Goal: Information Seeking & Learning: Compare options

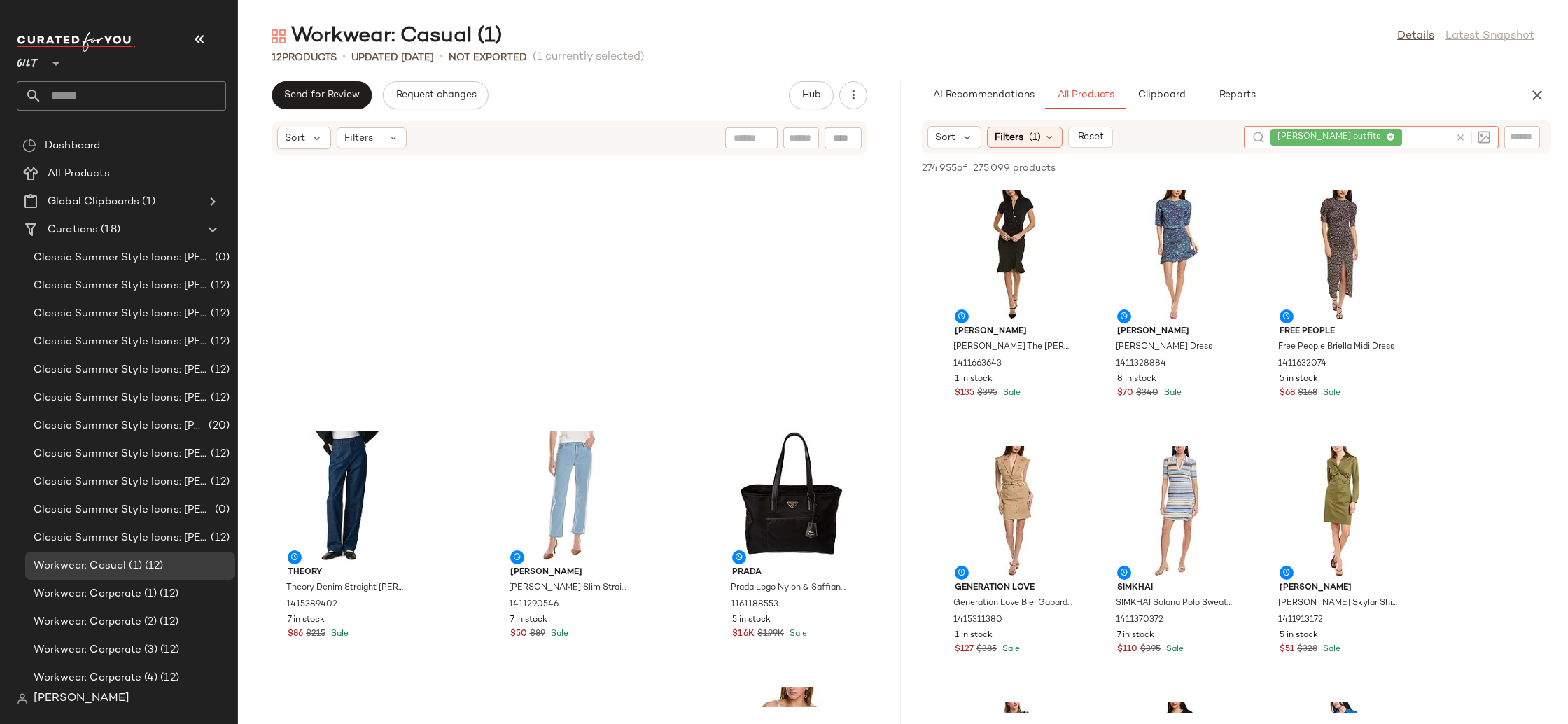
scroll to position [6405, 0]
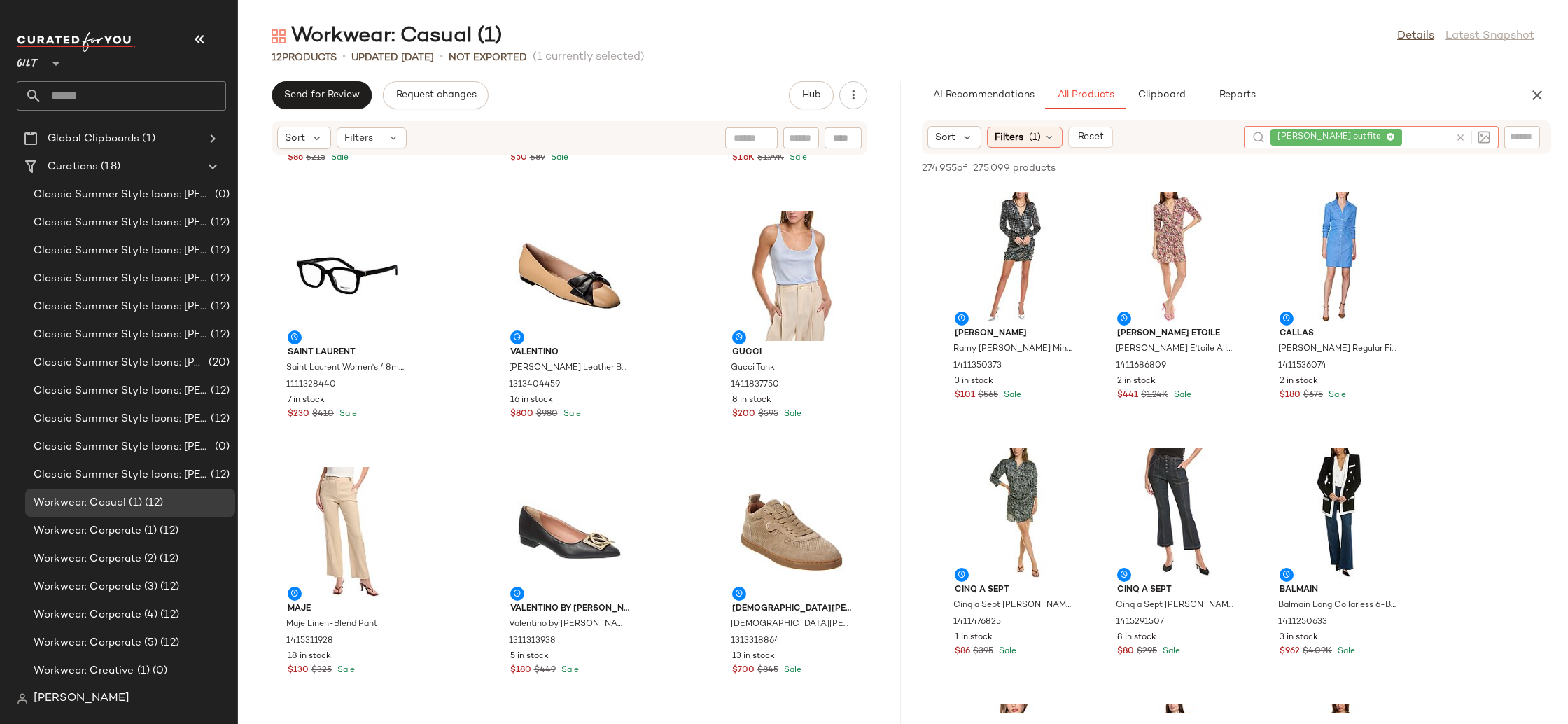
drag, startPoint x: 1536, startPoint y: 91, endPoint x: 1568, endPoint y: 125, distance: 46.7
click at [1536, 91] on icon "button" at bounding box center [1537, 95] width 17 height 17
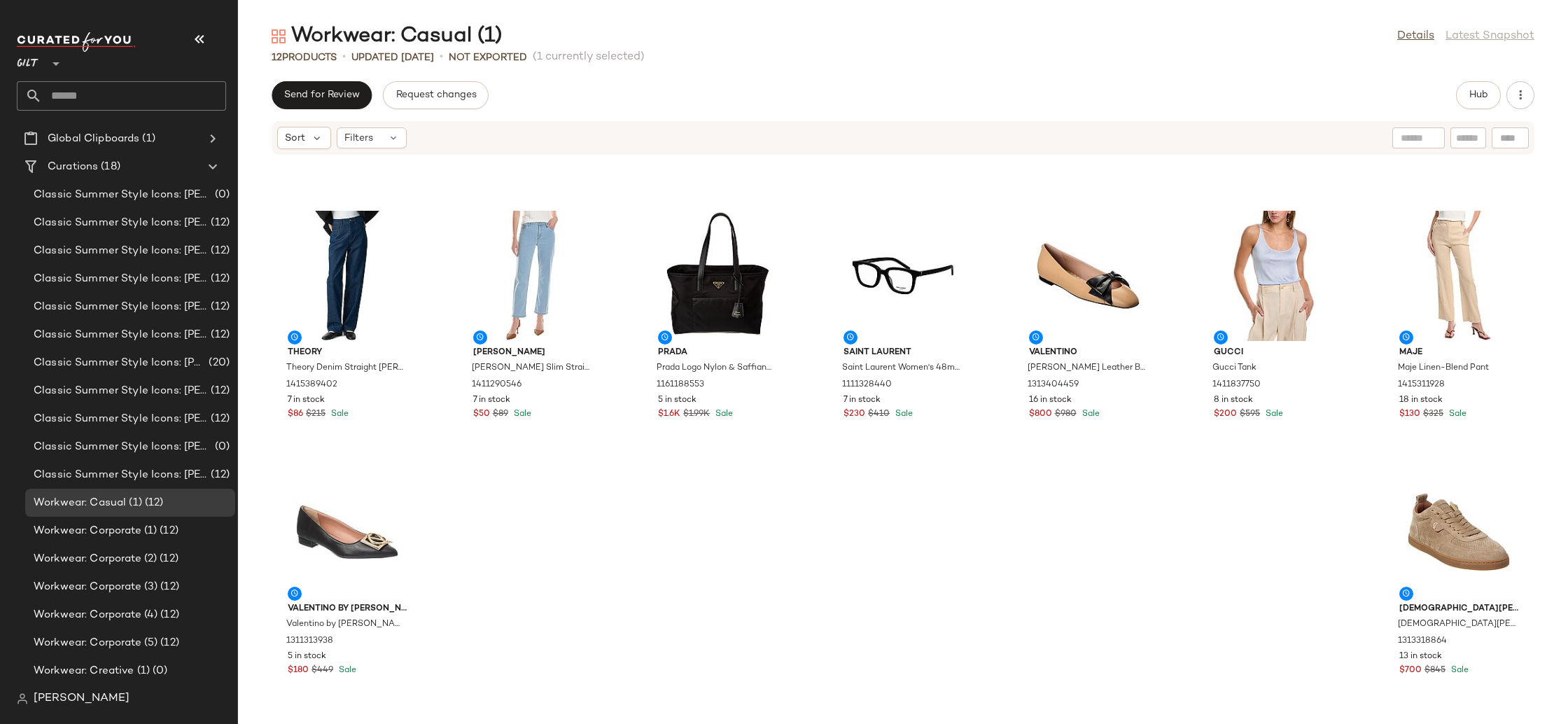
scroll to position [0, 0]
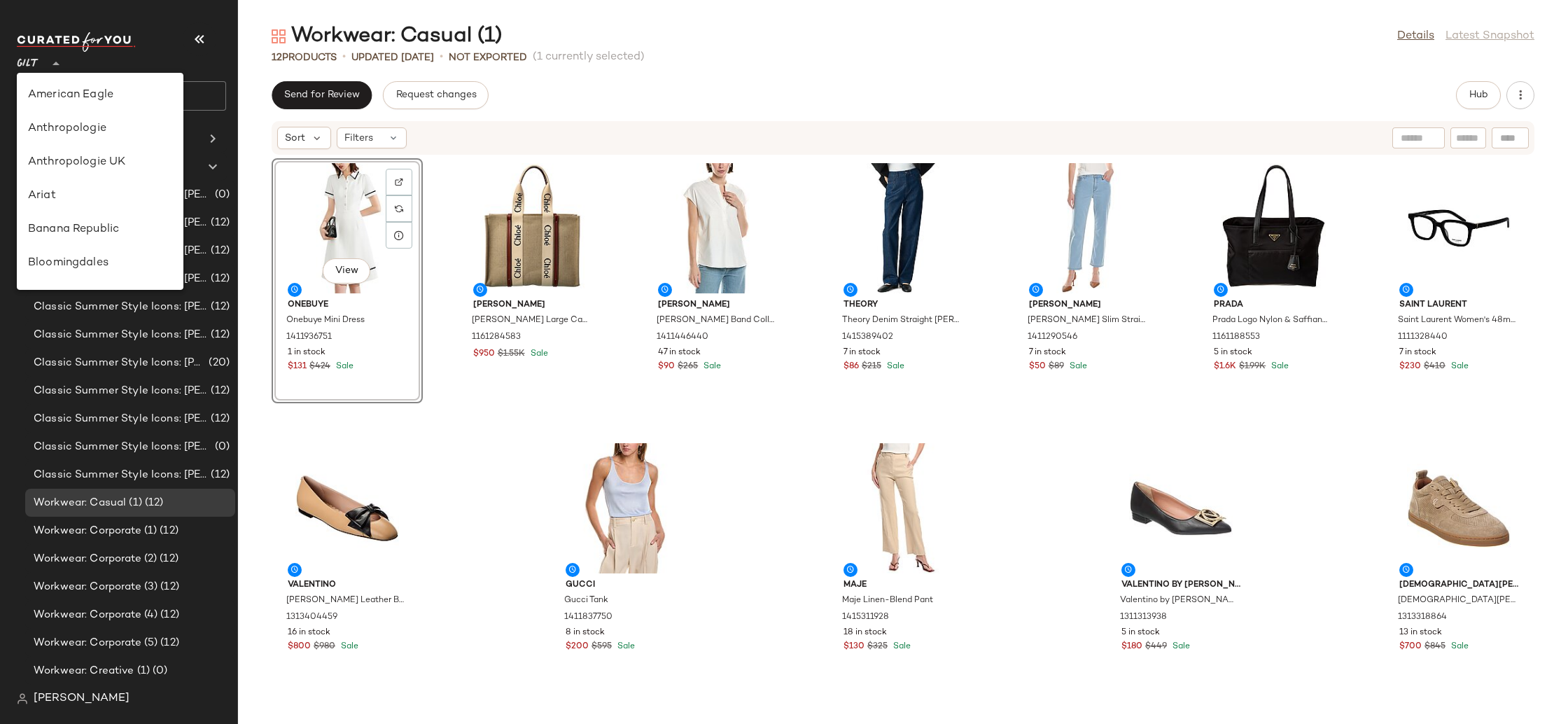
click at [21, 66] on span "Gilt" at bounding box center [28, 61] width 22 height 25
click at [97, 176] on div "Revolve" at bounding box center [100, 181] width 144 height 17
type input "**"
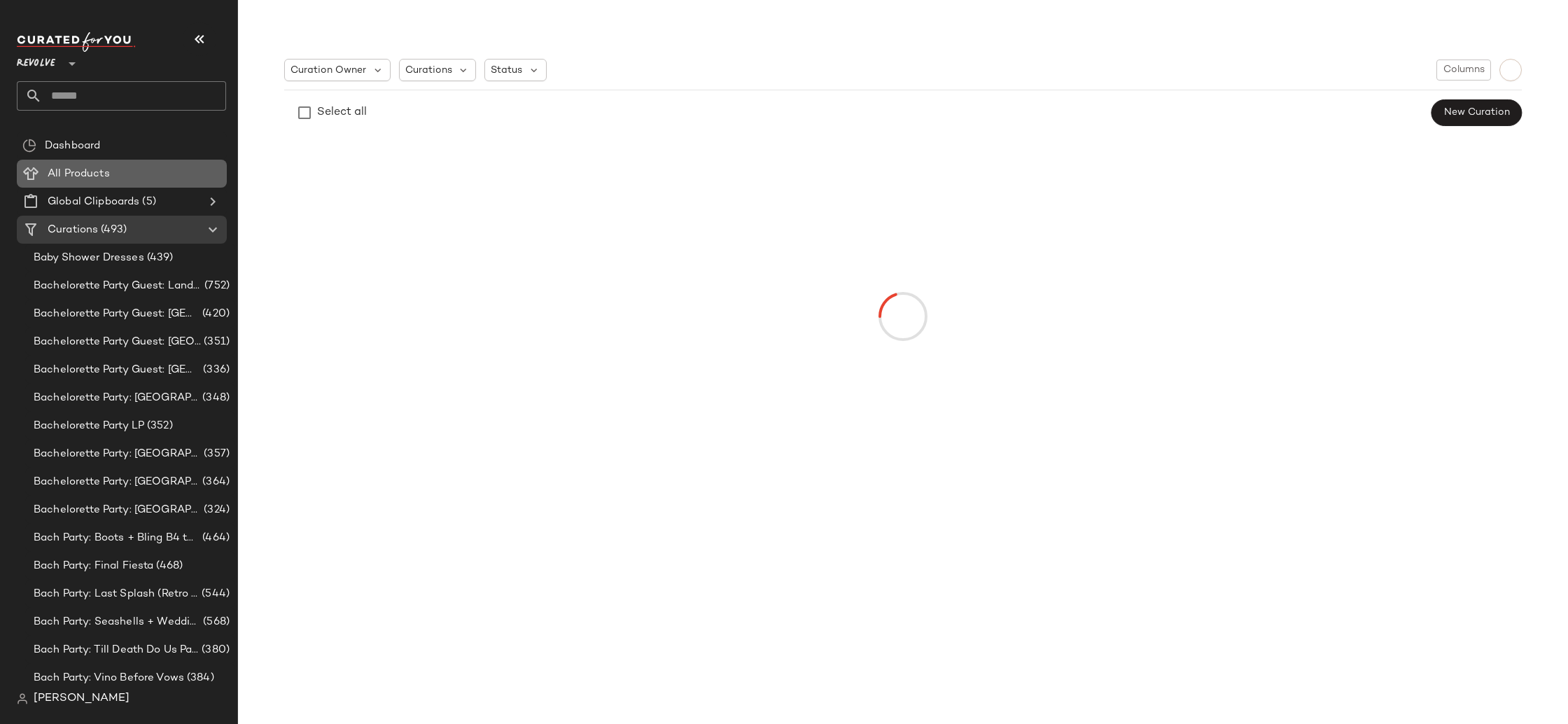
click at [86, 180] on span "All Products" at bounding box center [79, 174] width 62 height 16
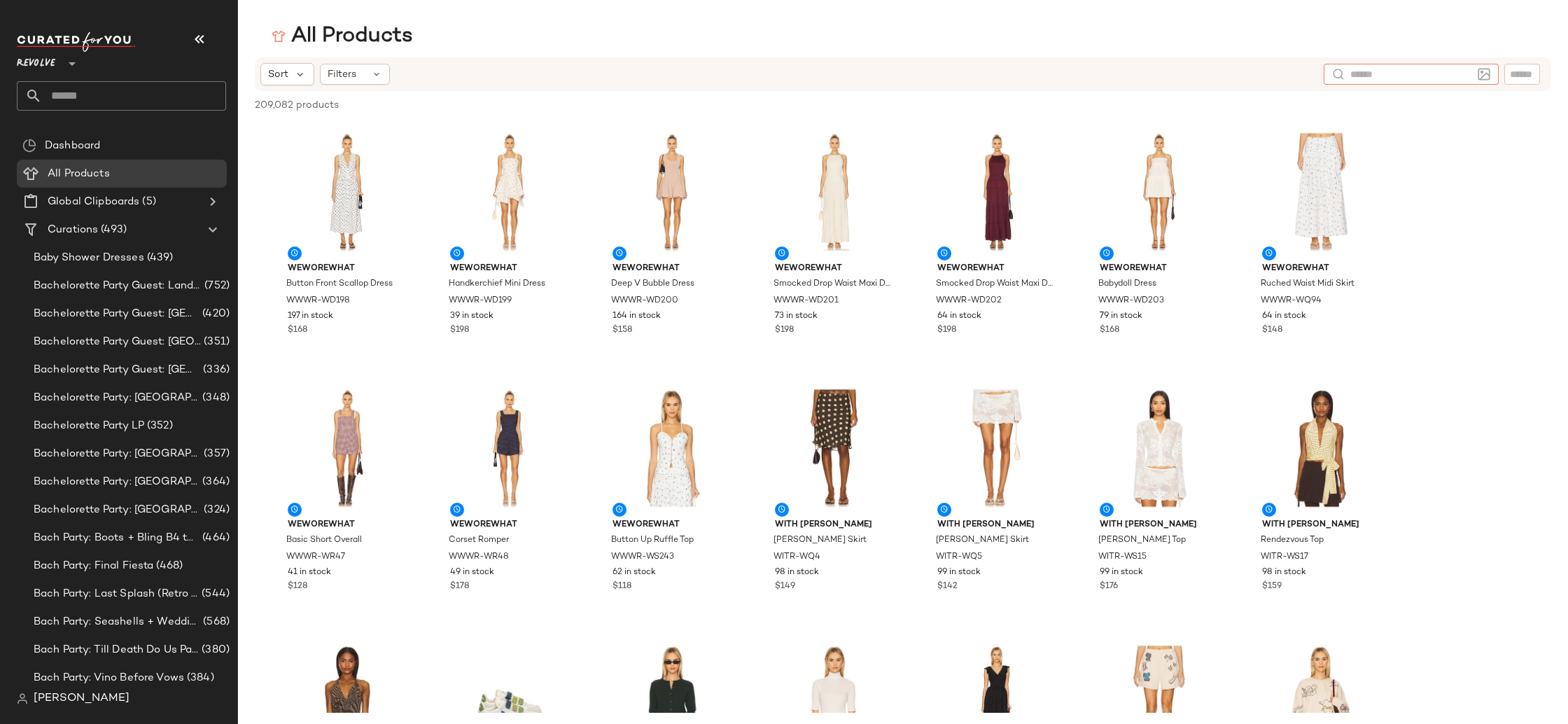
click at [1492, 69] on div at bounding box center [1411, 74] width 175 height 21
type input "**********"
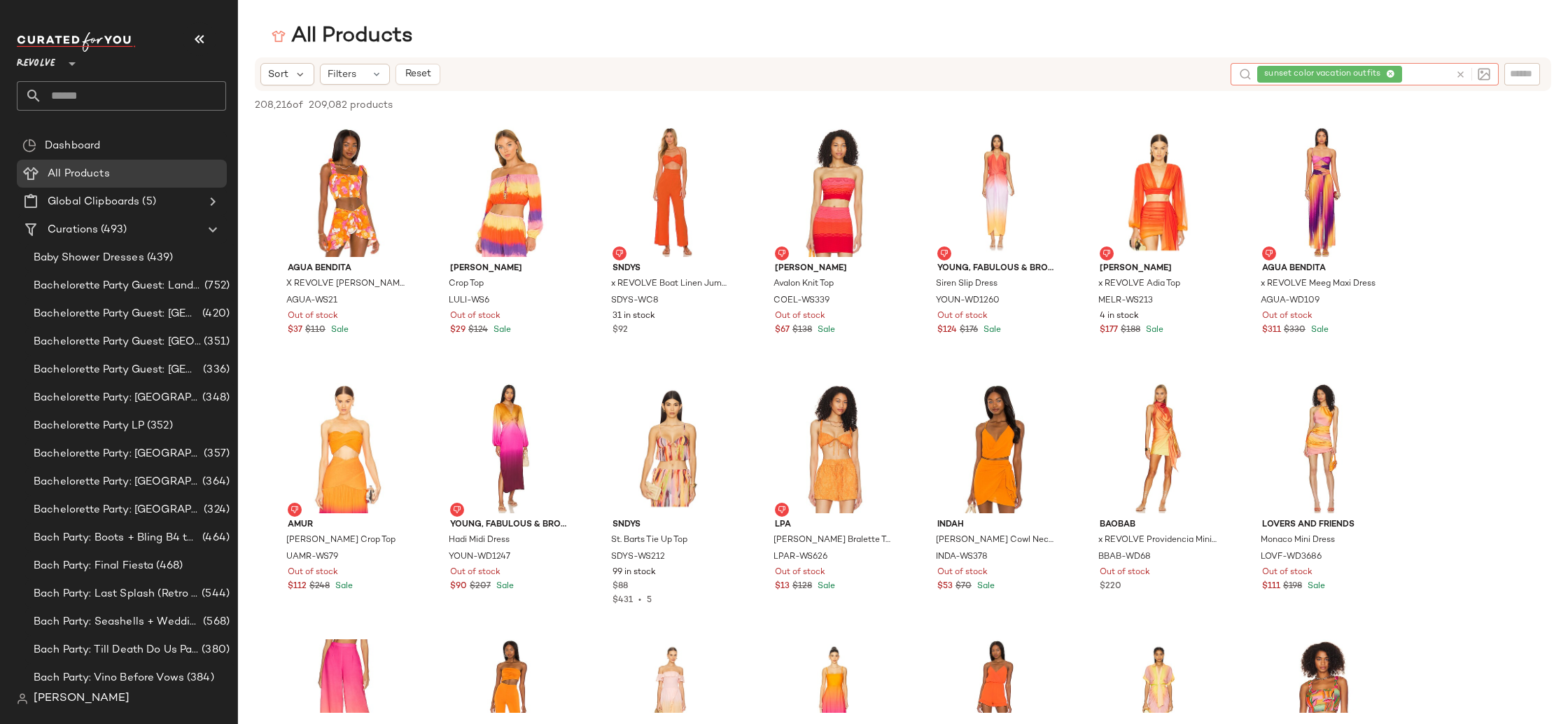
drag, startPoint x: 1300, startPoint y: 73, endPoint x: 1395, endPoint y: 72, distance: 95.0
click at [1395, 72] on span "sunset color vacation outfits" at bounding box center [1330, 74] width 145 height 17
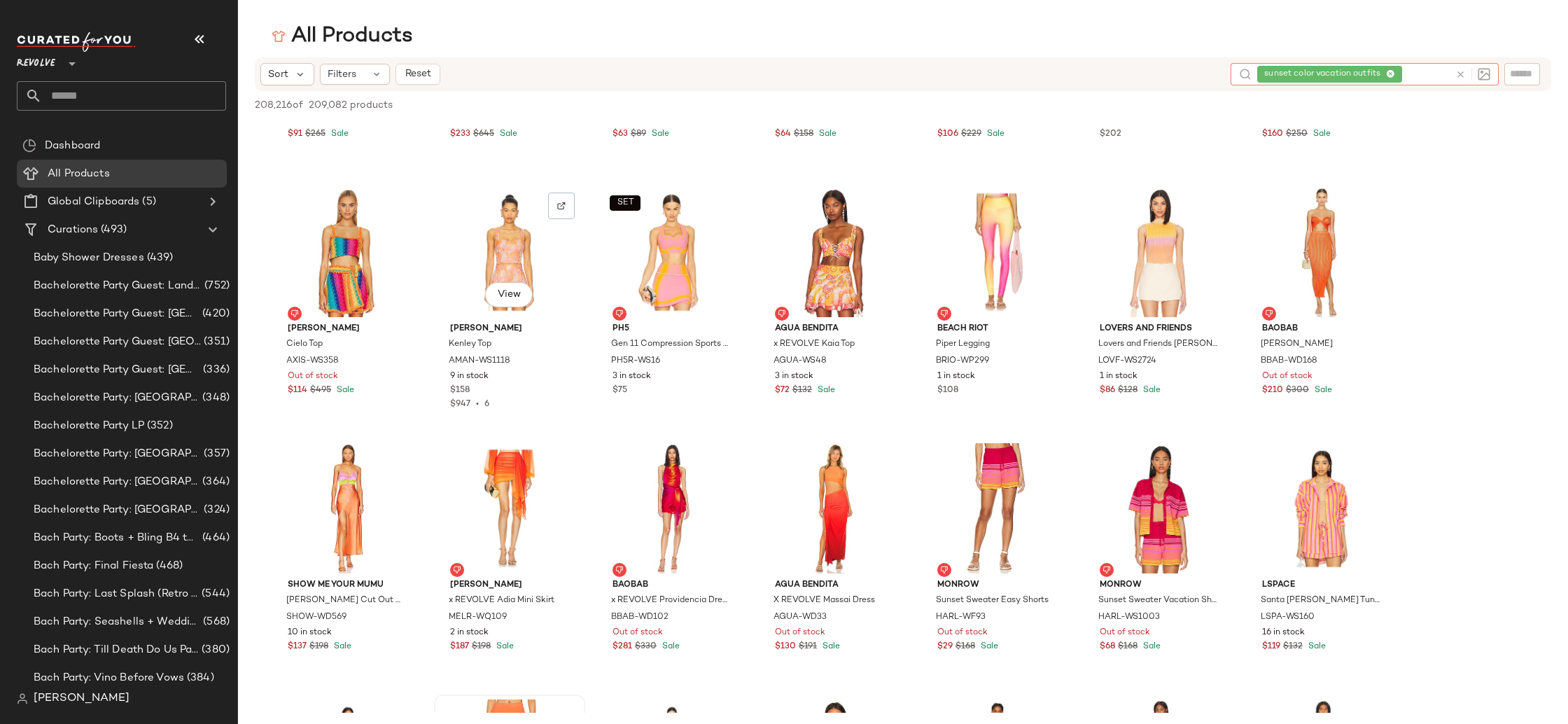
scroll to position [2497, 0]
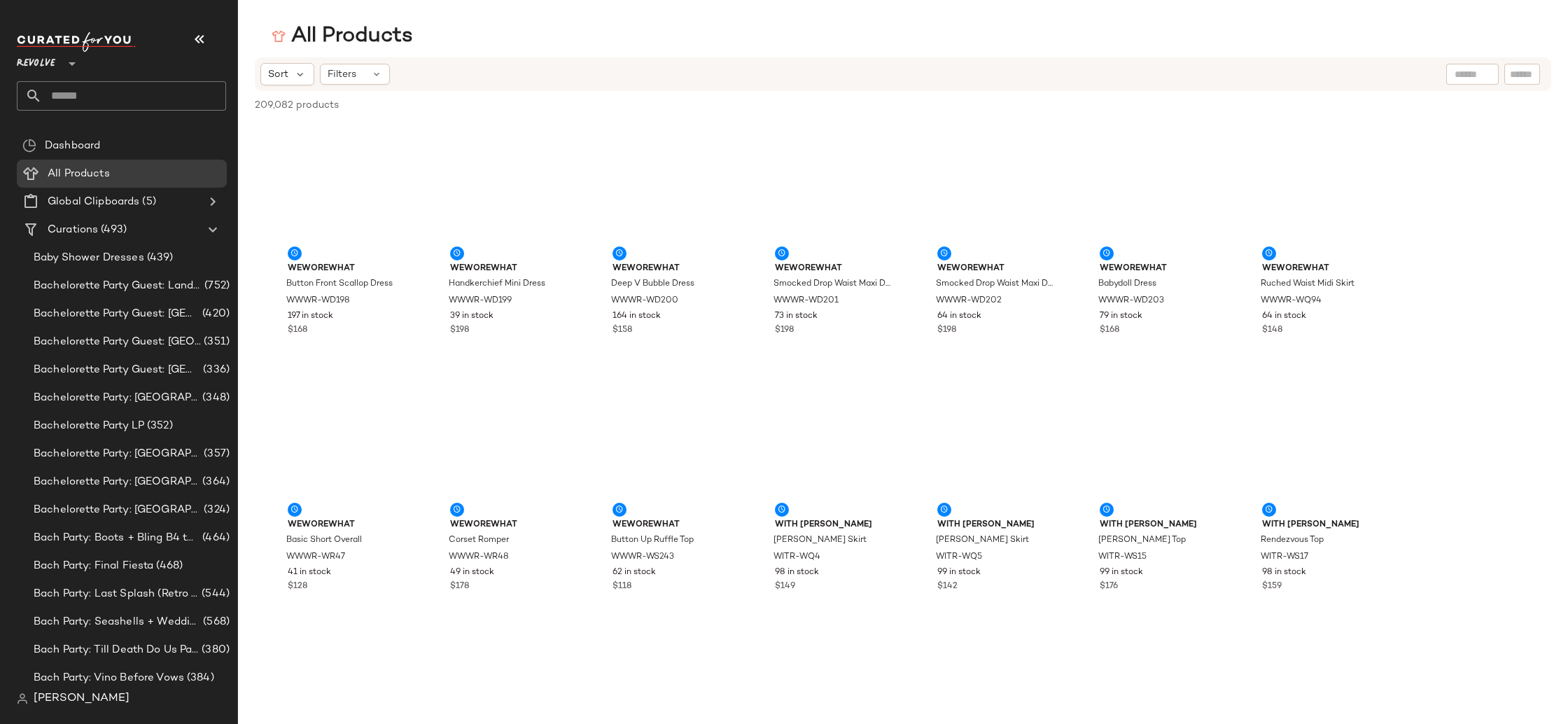
click at [203, 41] on icon "button" at bounding box center [199, 39] width 17 height 17
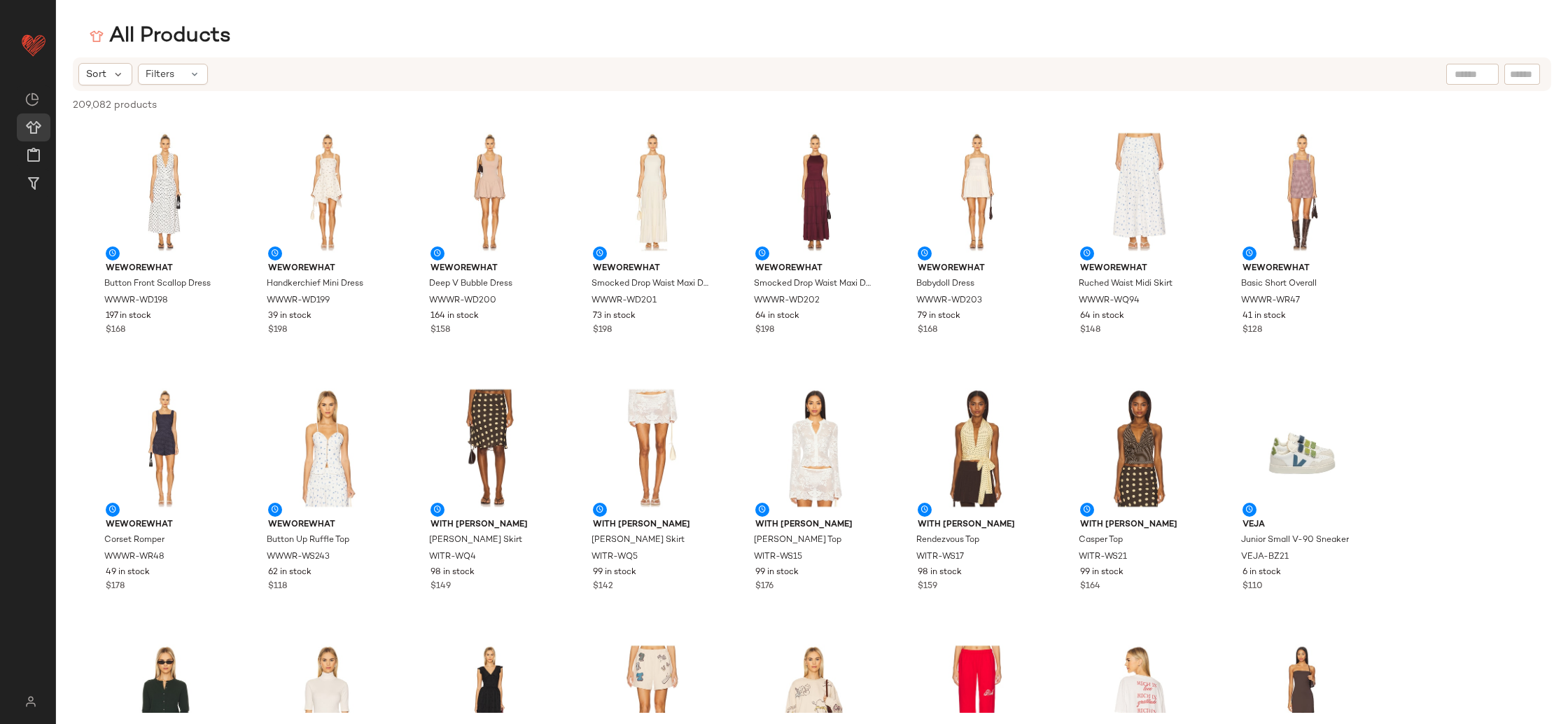
click at [1465, 79] on input "text" at bounding box center [1473, 75] width 35 height 15
type input "**********"
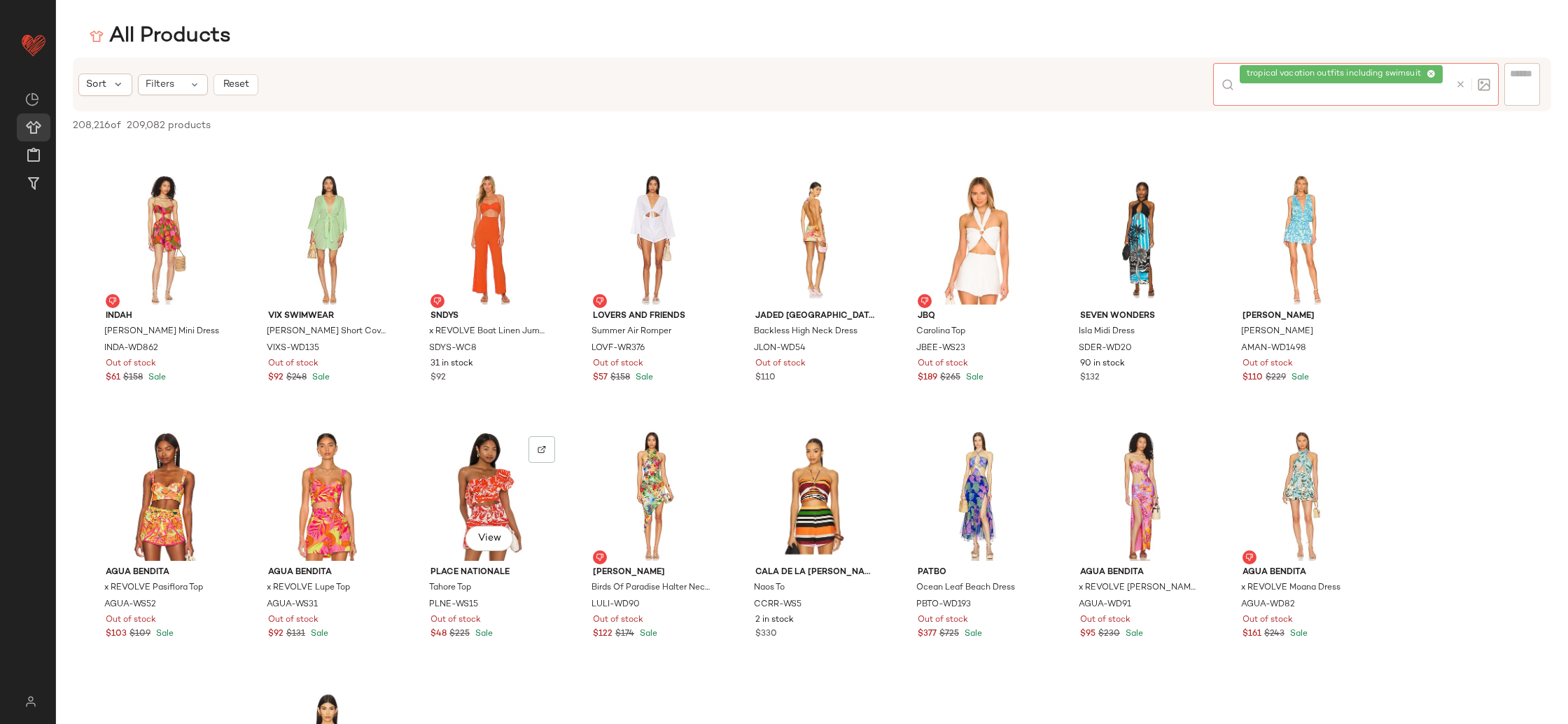
scroll to position [2033, 0]
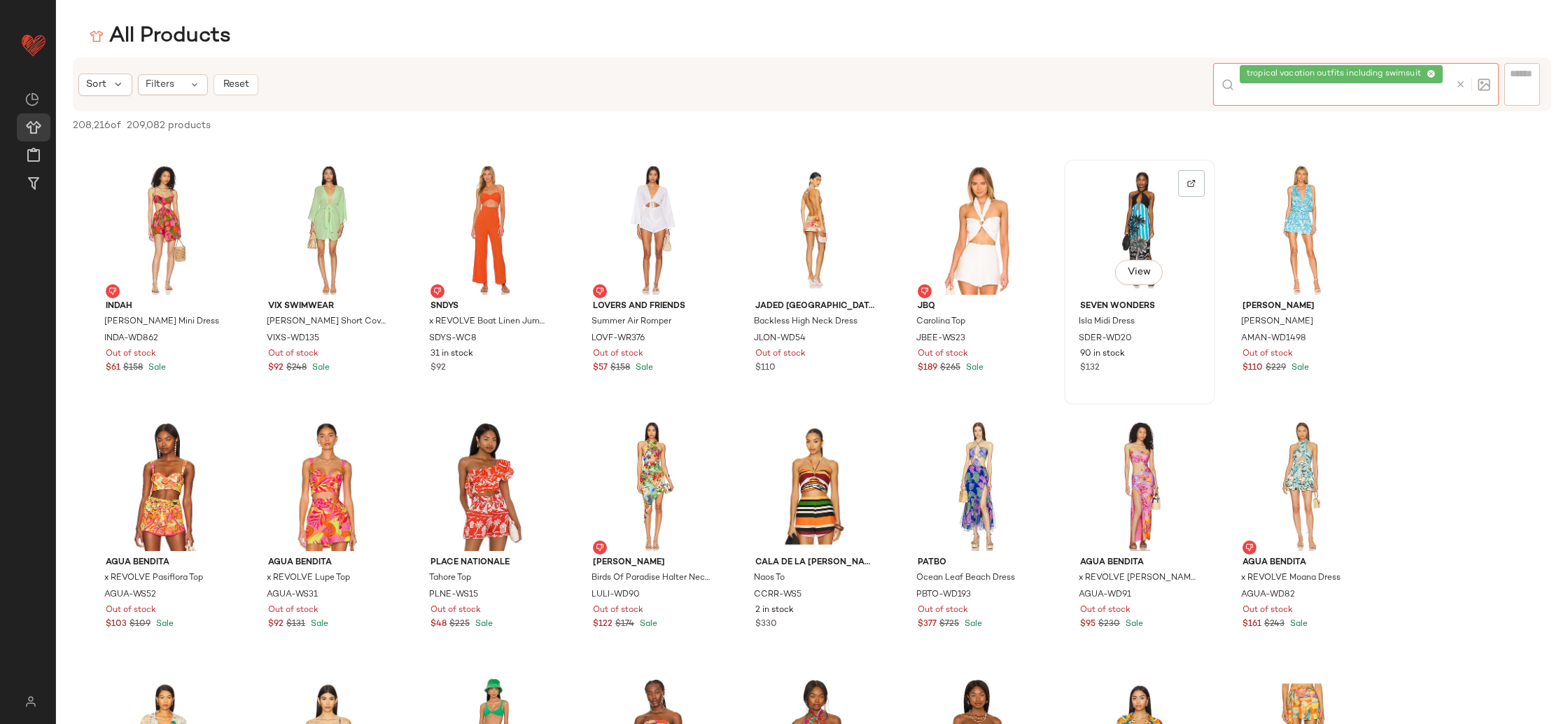
click at [1140, 216] on div "View" at bounding box center [1140, 230] width 142 height 130
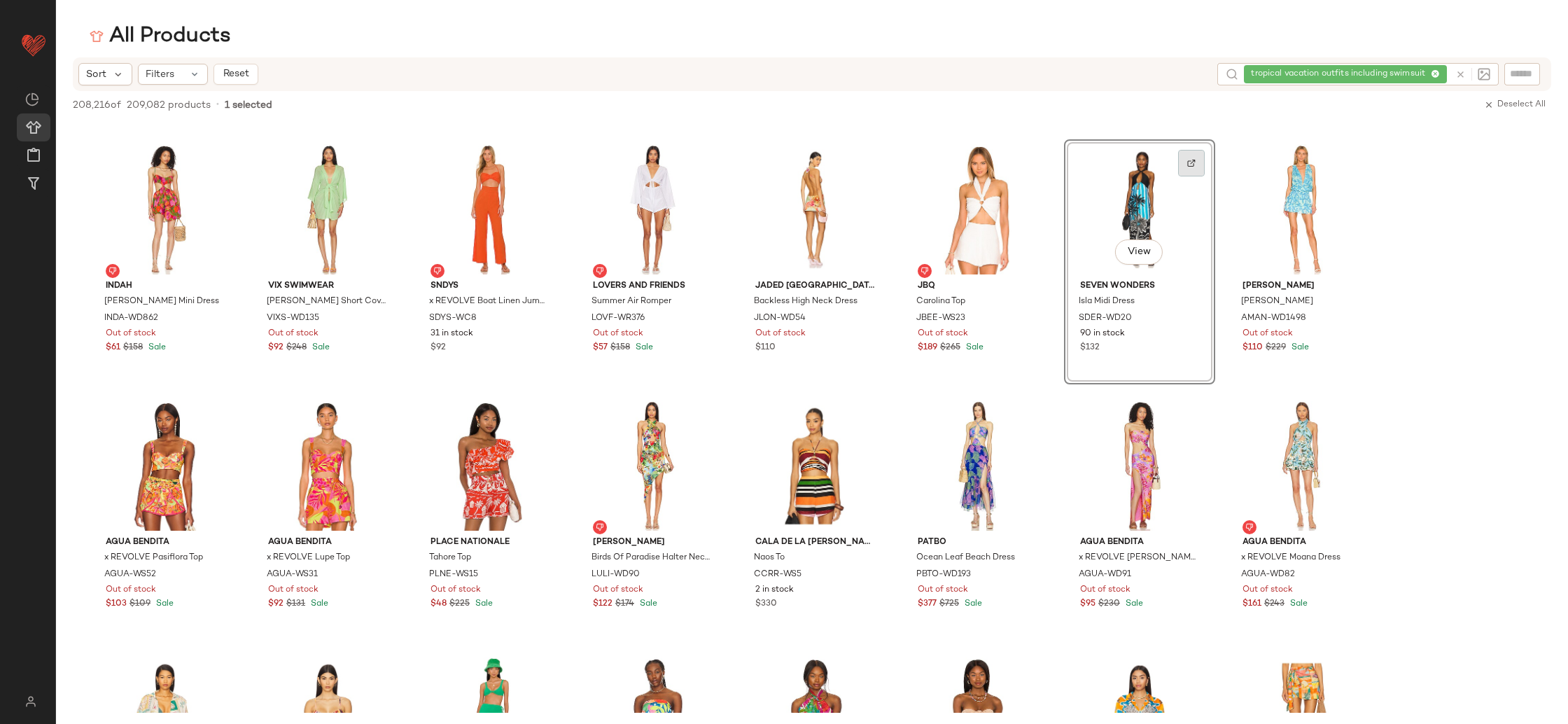
click at [1191, 170] on div at bounding box center [1192, 163] width 27 height 27
click at [1435, 72] on icon at bounding box center [1436, 75] width 9 height 9
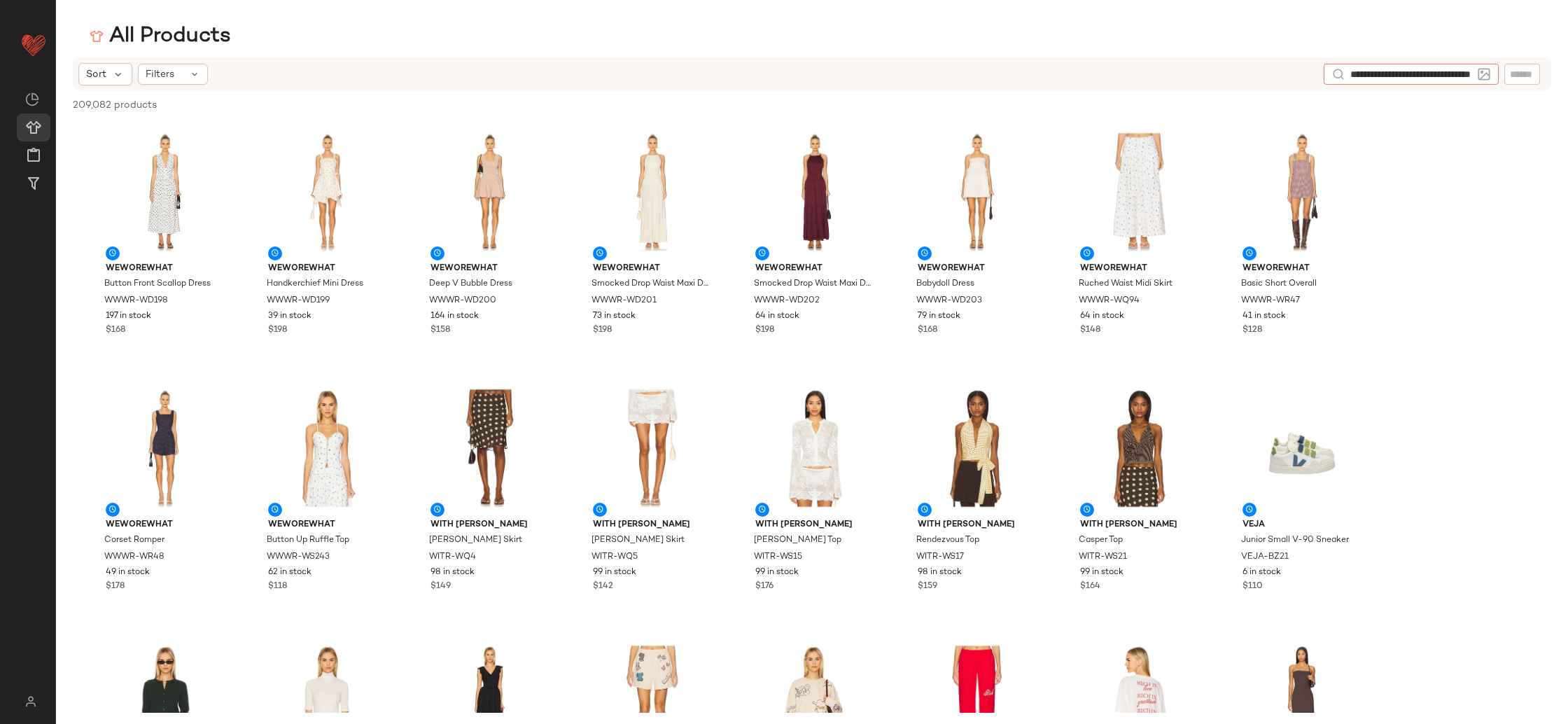
scroll to position [0, 66]
type input "**********"
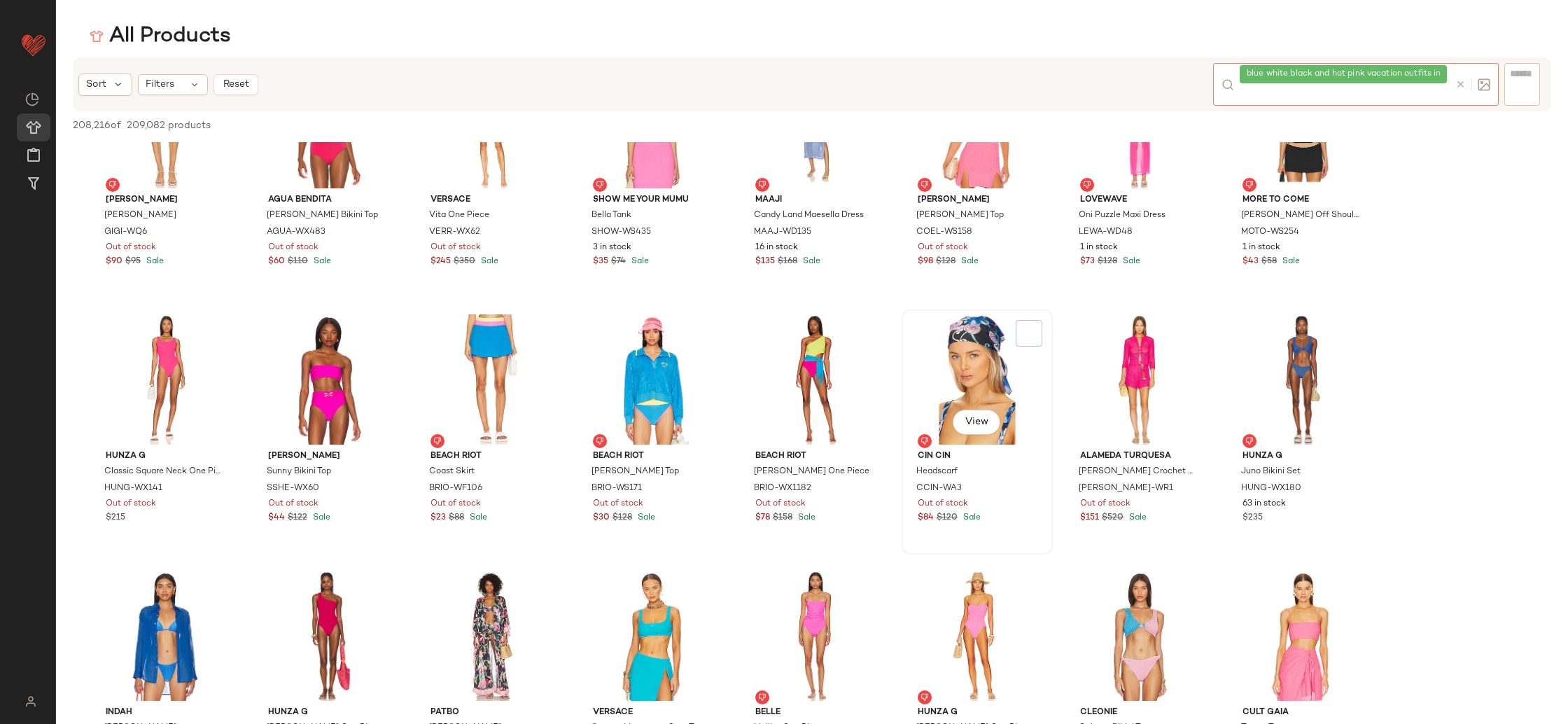
scroll to position [0, 0]
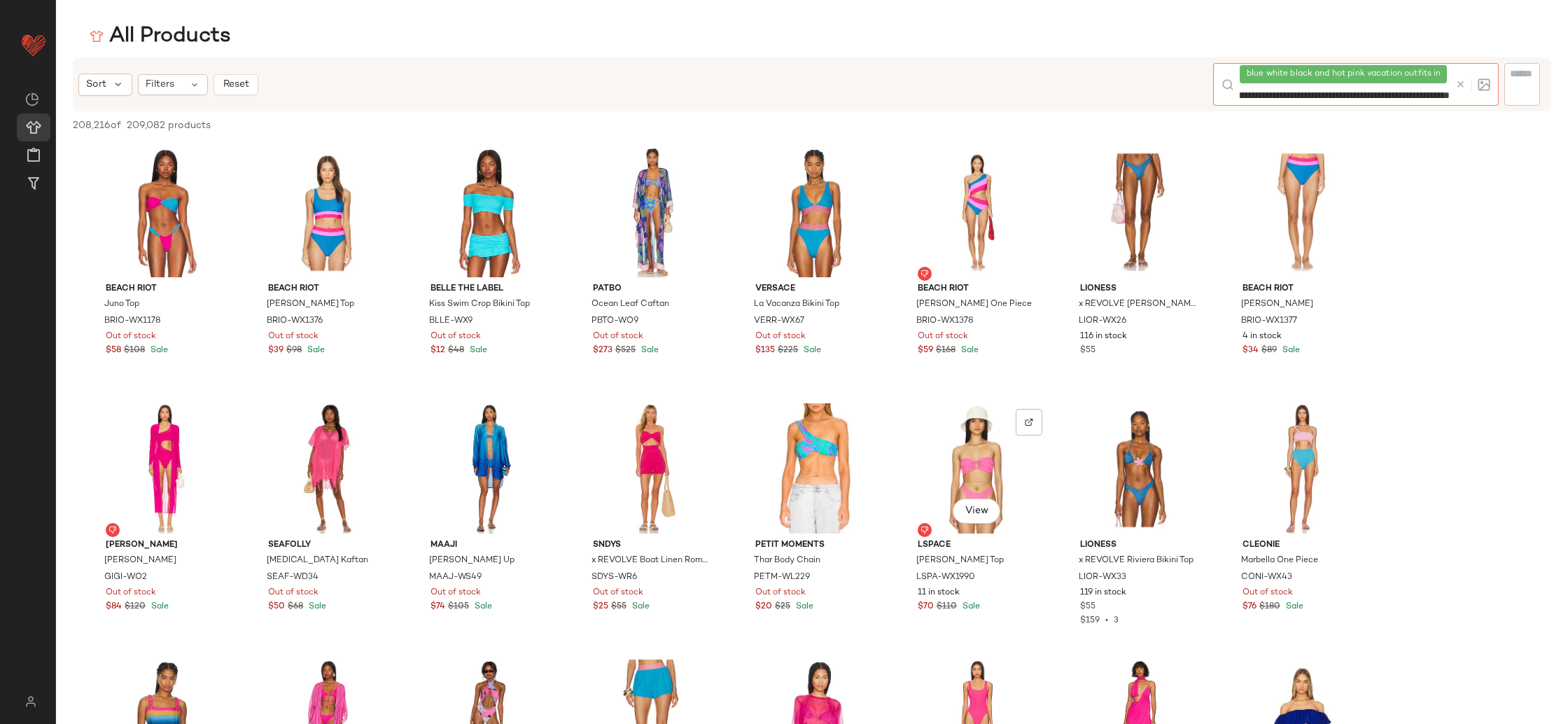
type input "**********"
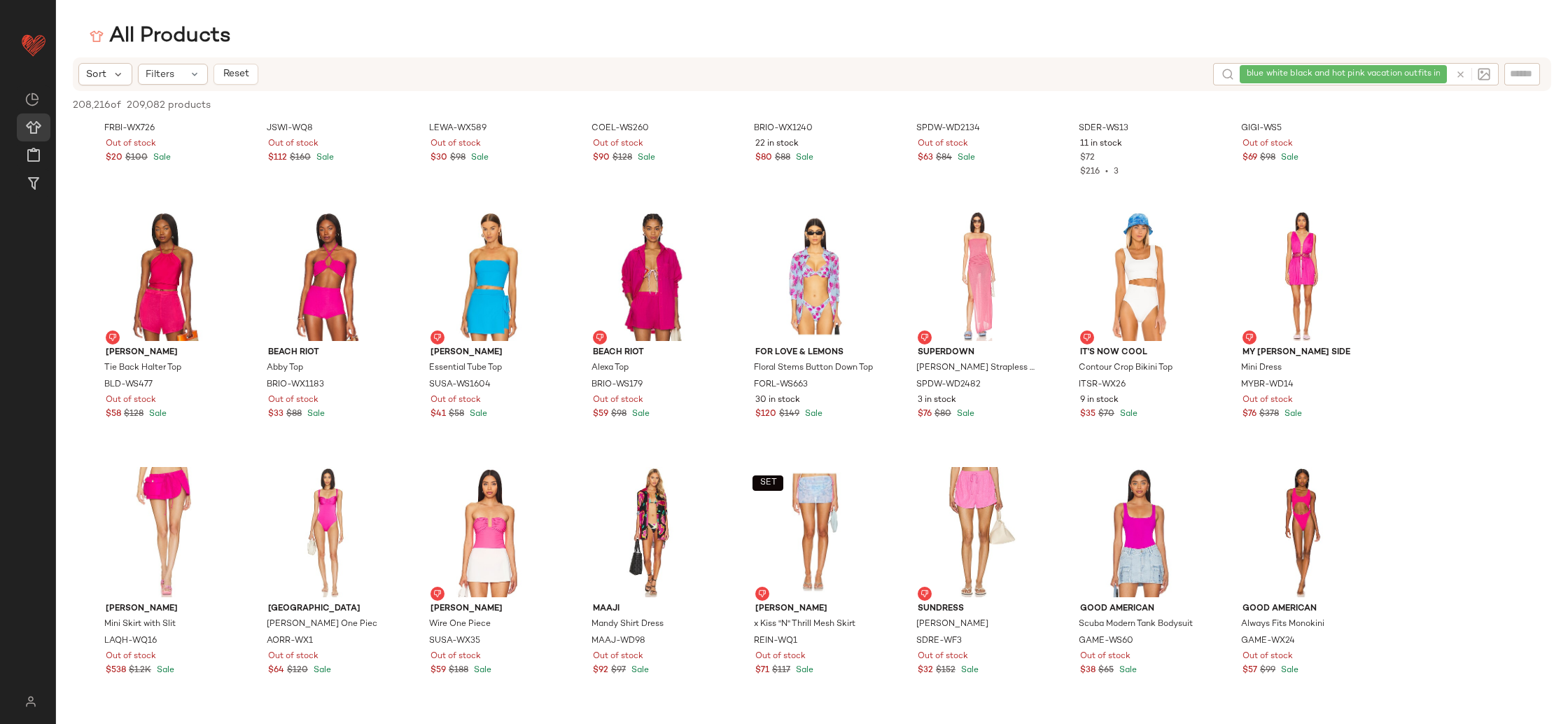
scroll to position [3389, 0]
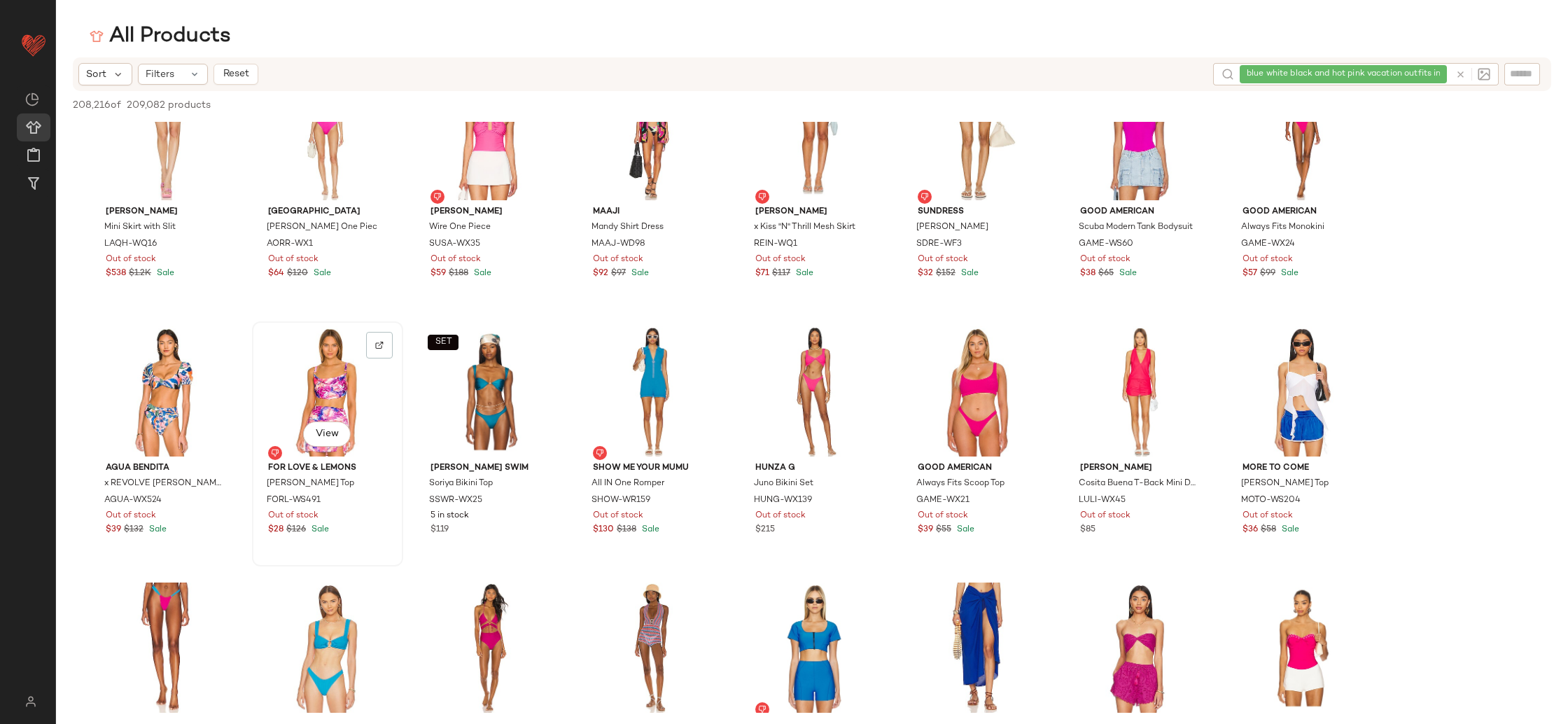
drag, startPoint x: 321, startPoint y: 370, endPoint x: 310, endPoint y: 372, distance: 11.2
click at [321, 370] on div "View" at bounding box center [328, 391] width 142 height 130
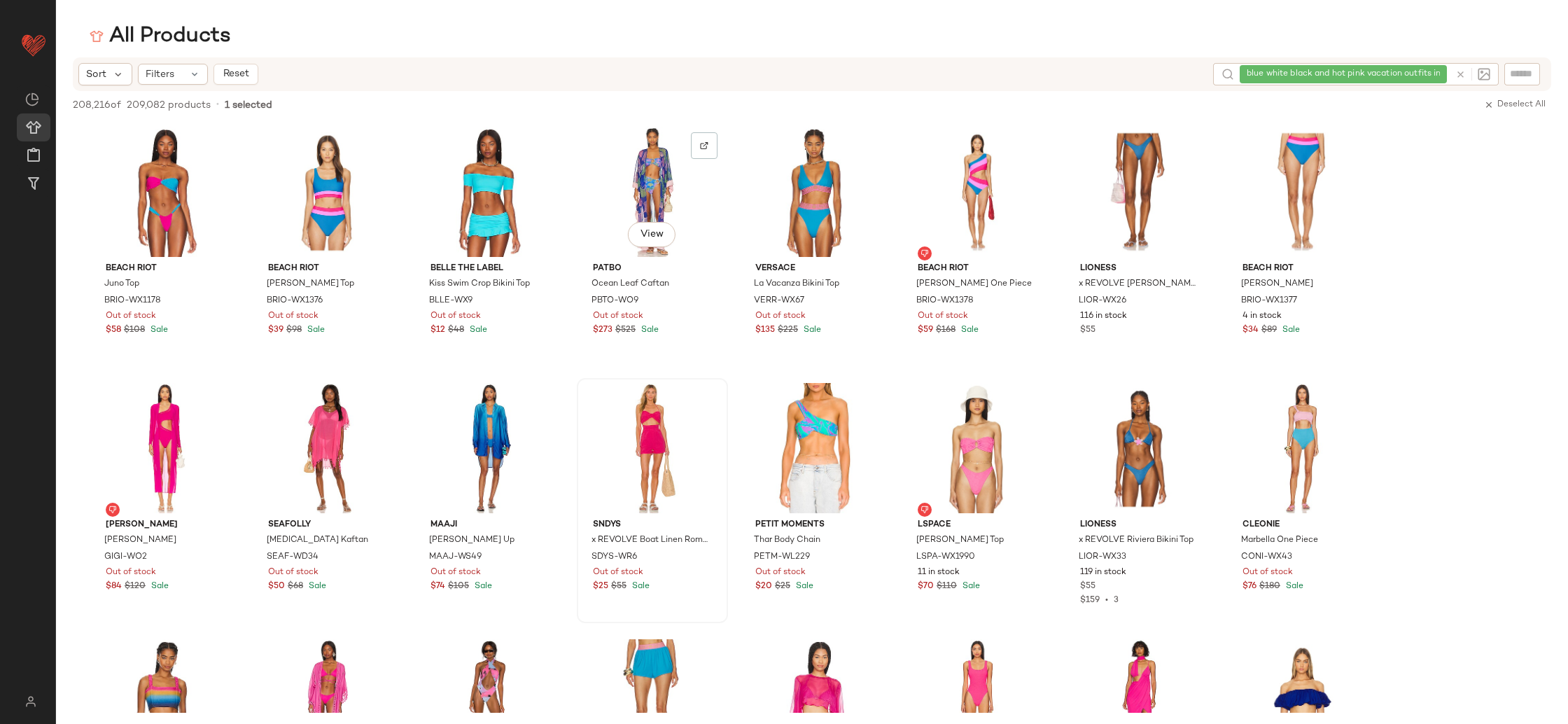
scroll to position [275, 0]
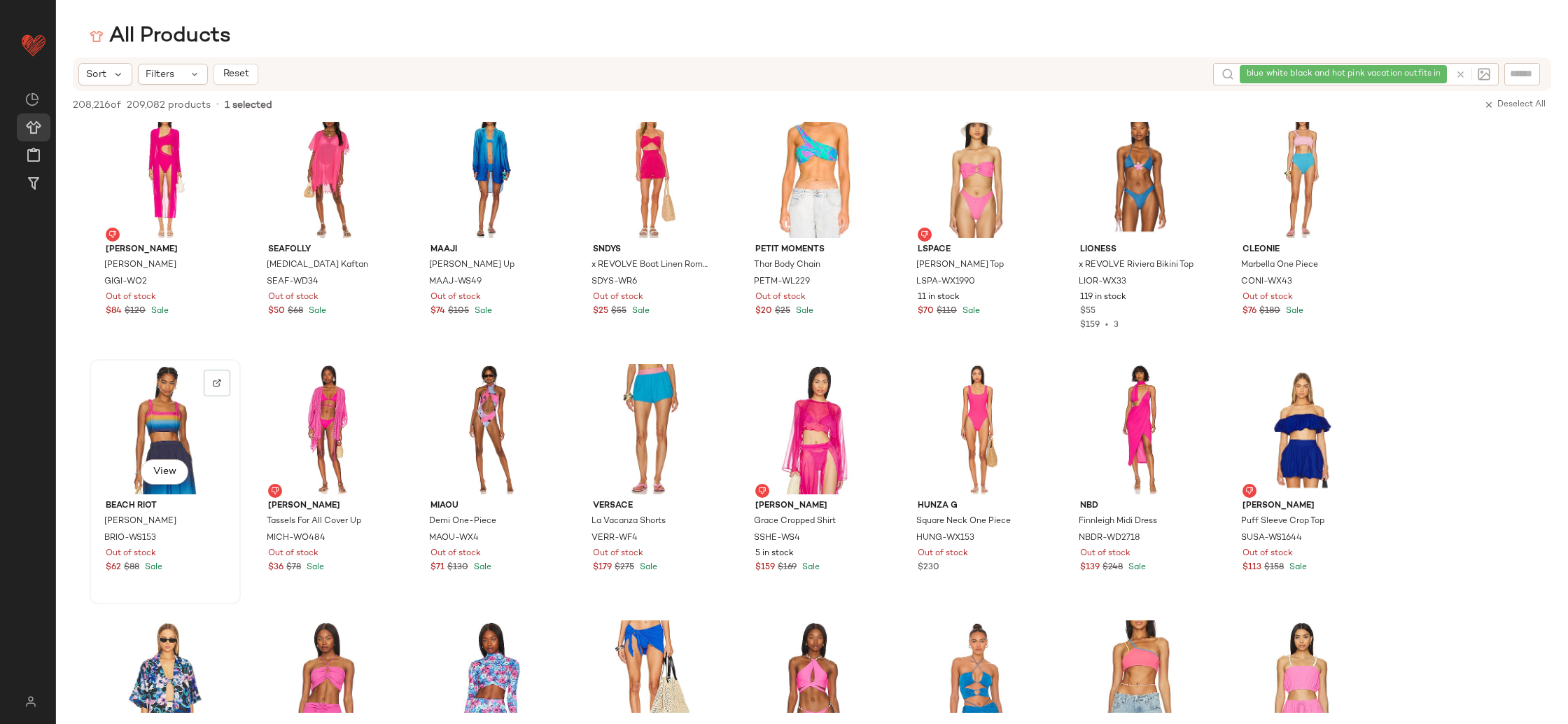
click at [167, 402] on div "View" at bounding box center [165, 429] width 142 height 130
click at [208, 387] on div at bounding box center [217, 383] width 27 height 27
click at [180, 472] on button "View" at bounding box center [165, 472] width 48 height 25
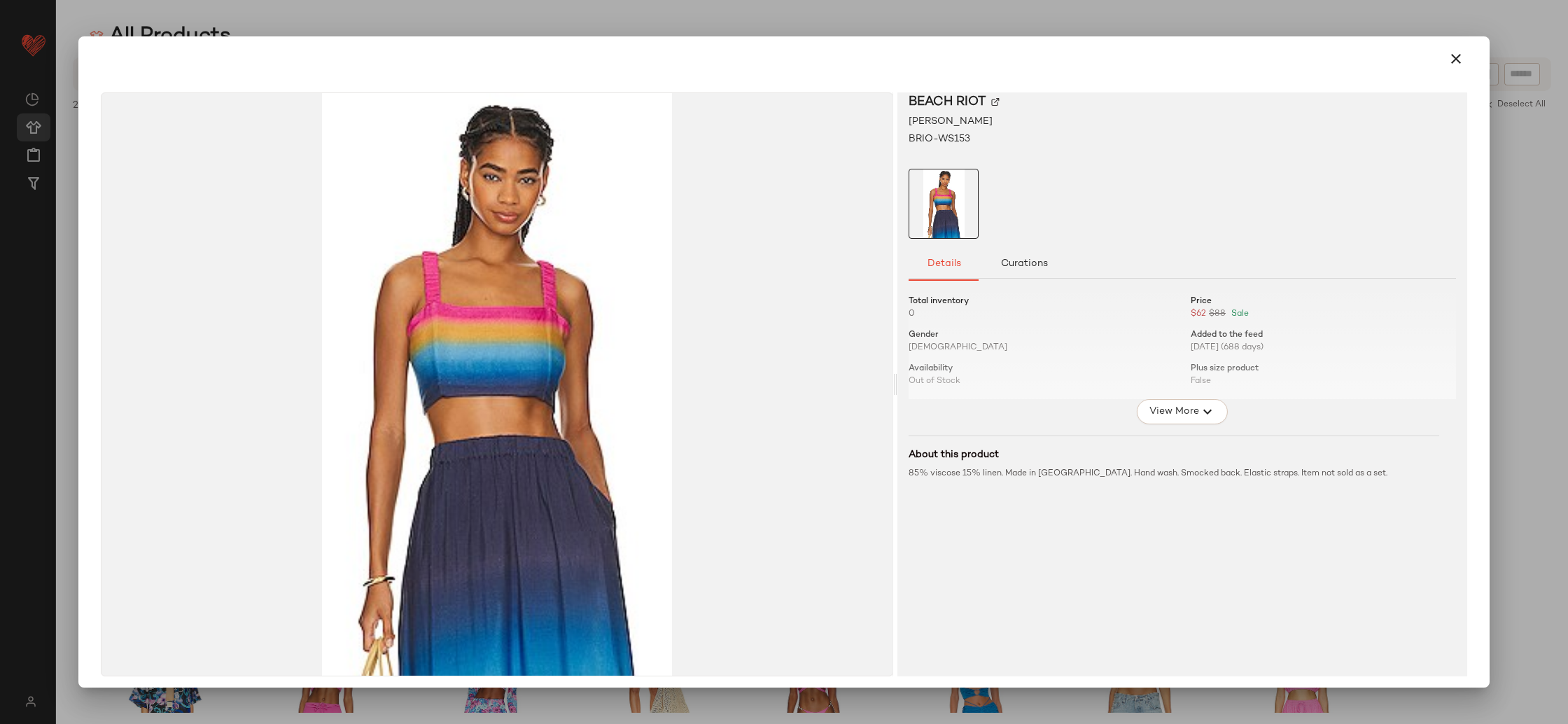
click at [483, 432] on img at bounding box center [497, 384] width 791 height 582
click at [1068, 204] on div at bounding box center [1183, 204] width 548 height 70
click at [1032, 267] on span "Curations" at bounding box center [1024, 263] width 48 height 11
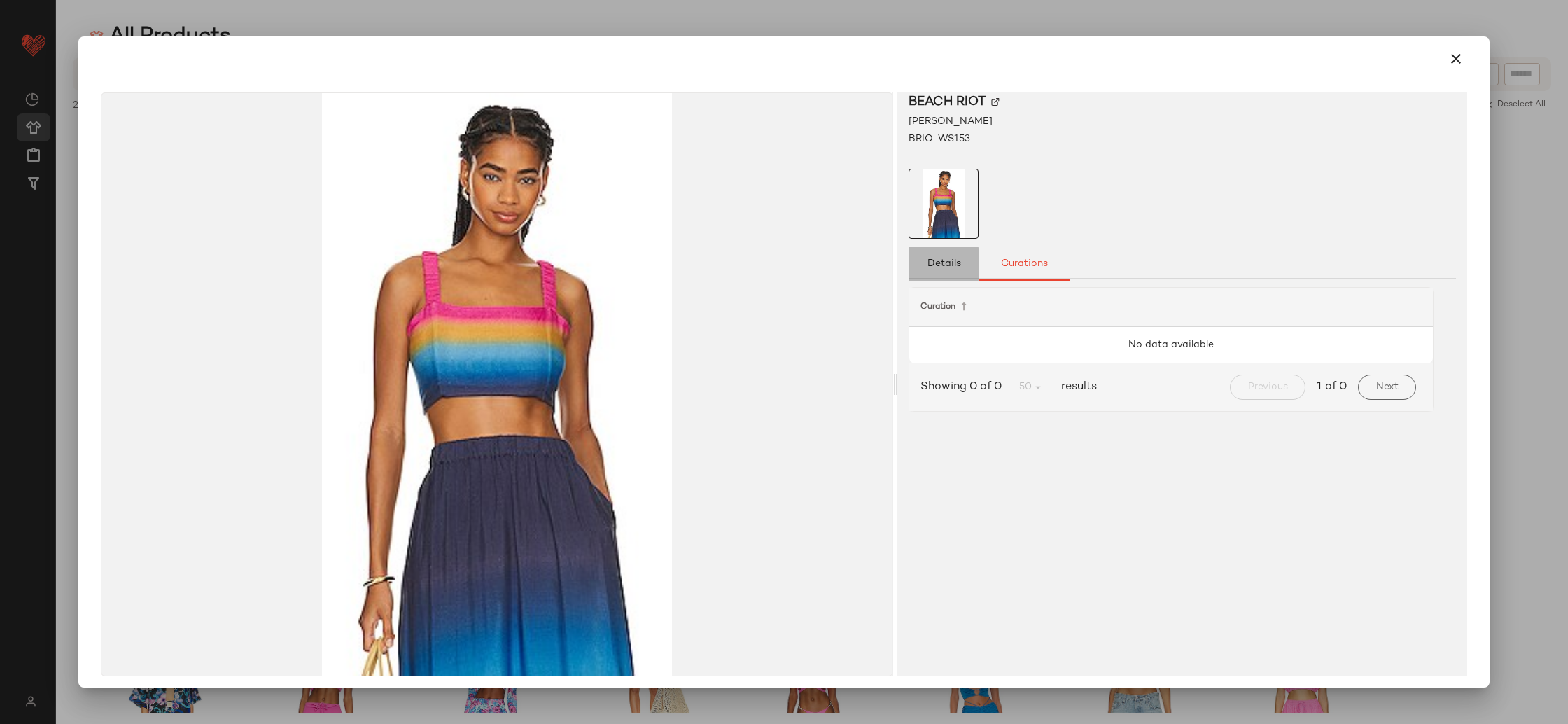
click at [946, 261] on span "Details" at bounding box center [943, 263] width 34 height 11
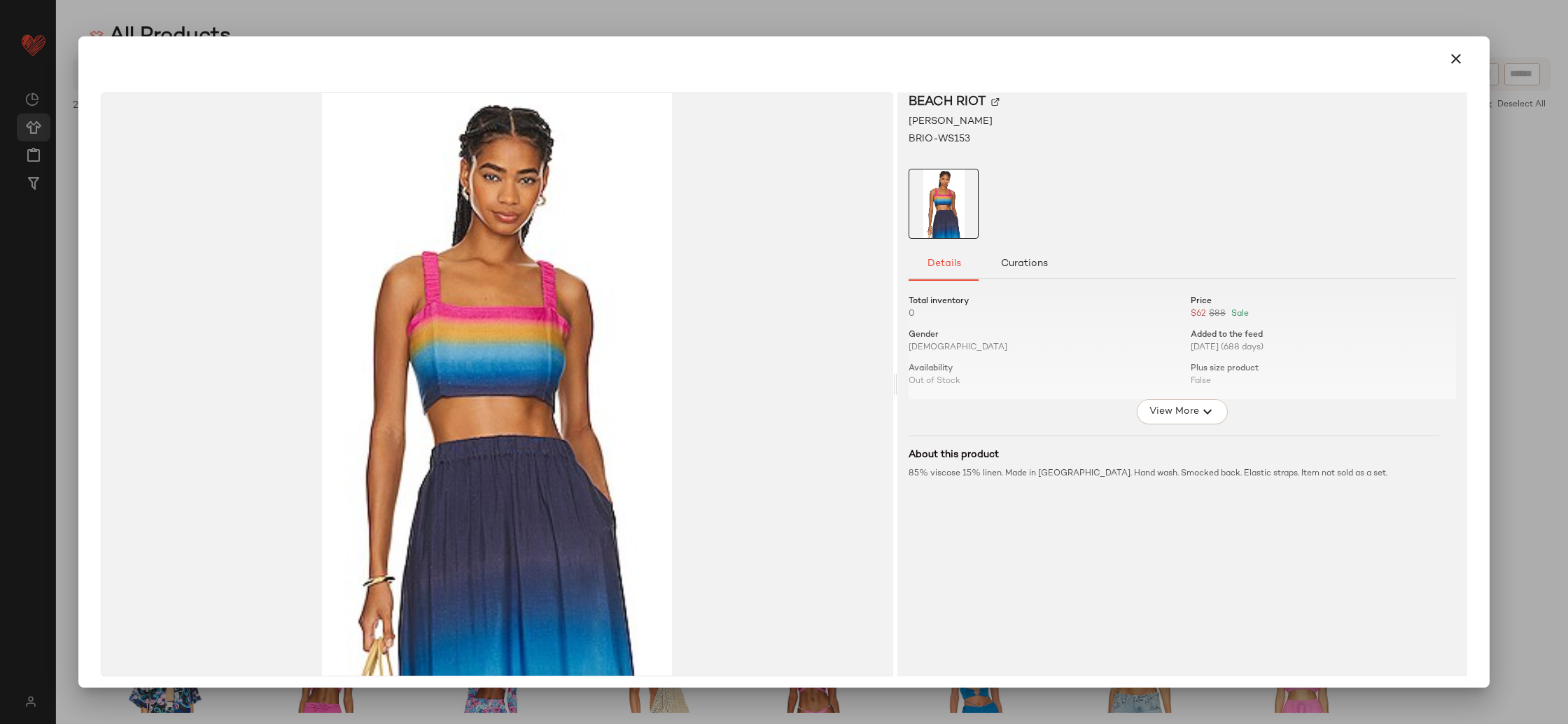
drag, startPoint x: 1464, startPoint y: 56, endPoint x: 1440, endPoint y: 75, distance: 30.6
click at [1464, 56] on button "button" at bounding box center [1457, 59] width 34 height 34
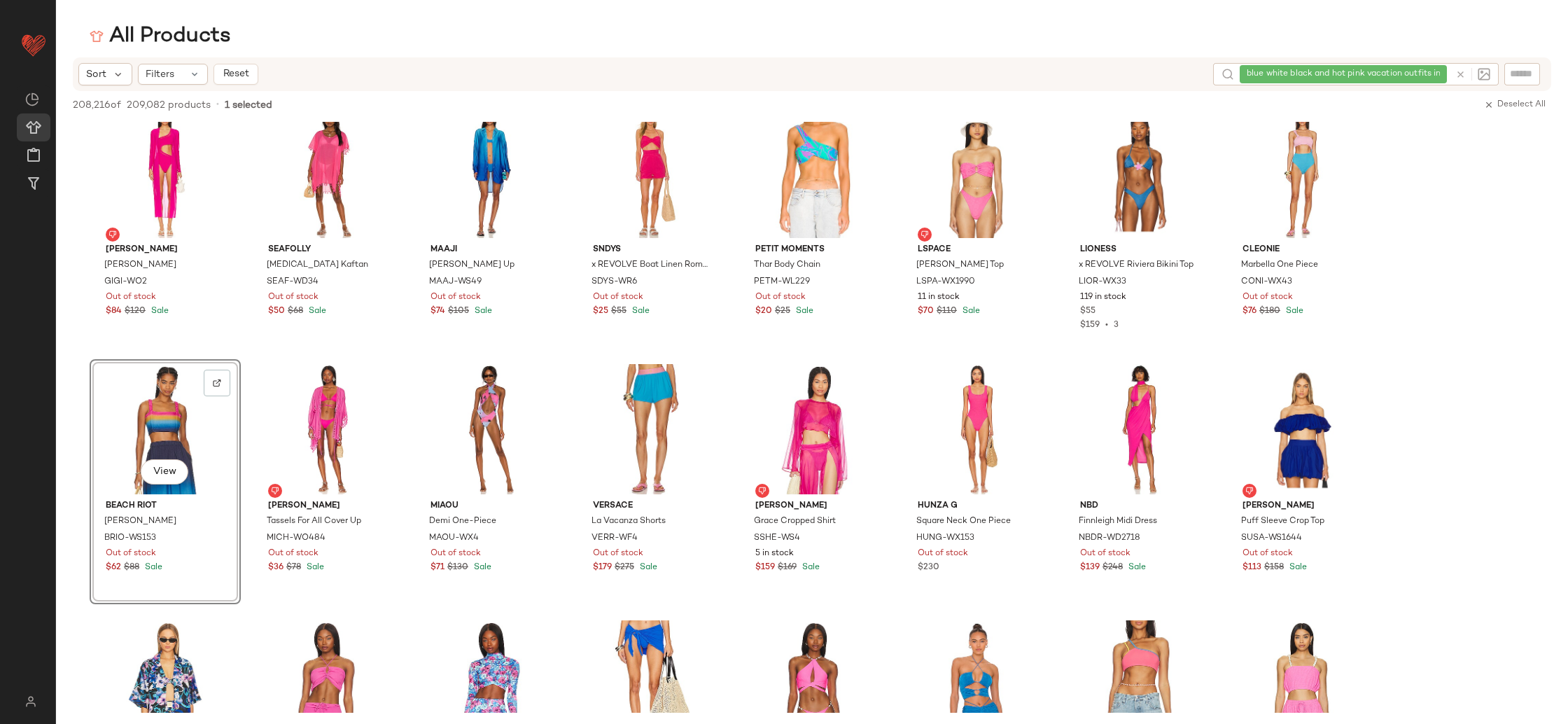
click at [1482, 72] on div at bounding box center [1470, 74] width 41 height 22
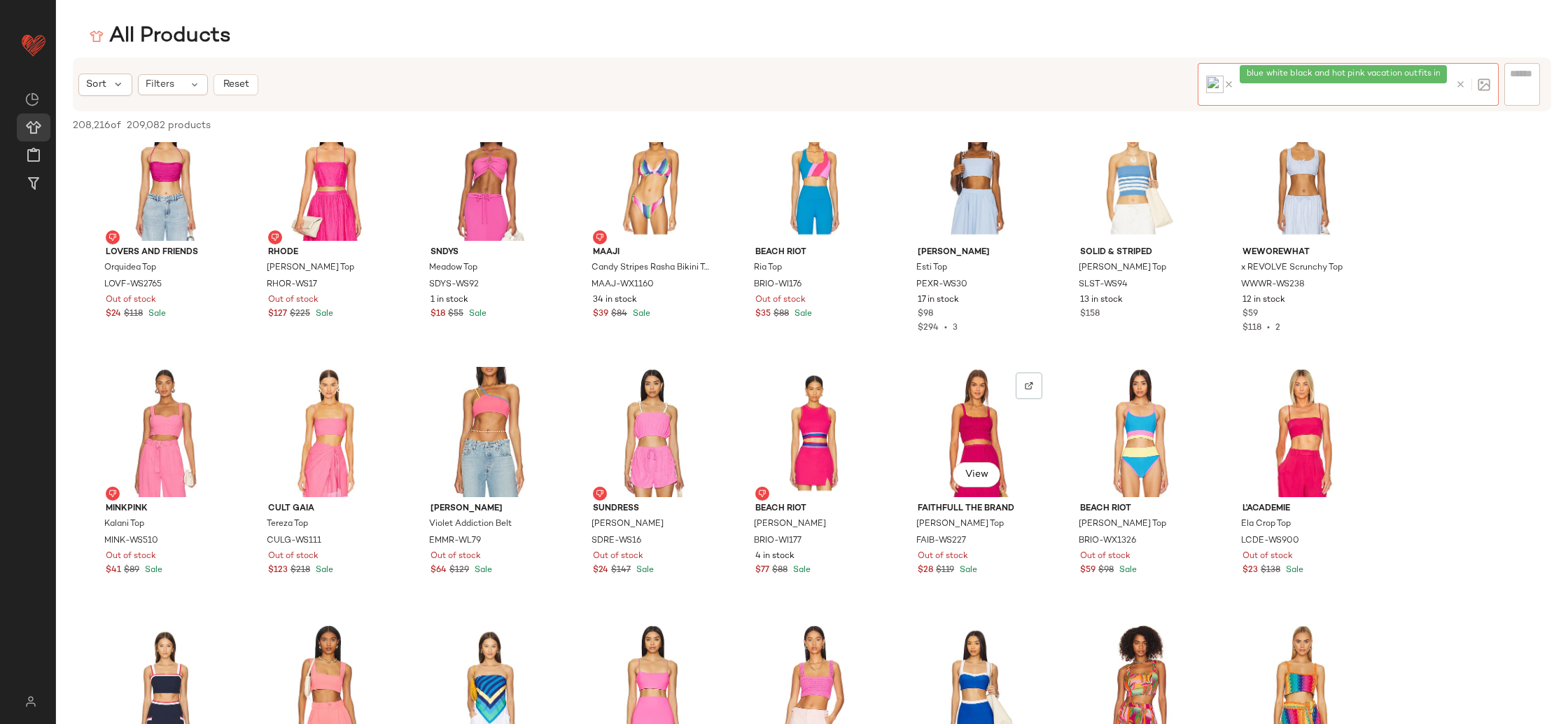
scroll to position [864, 0]
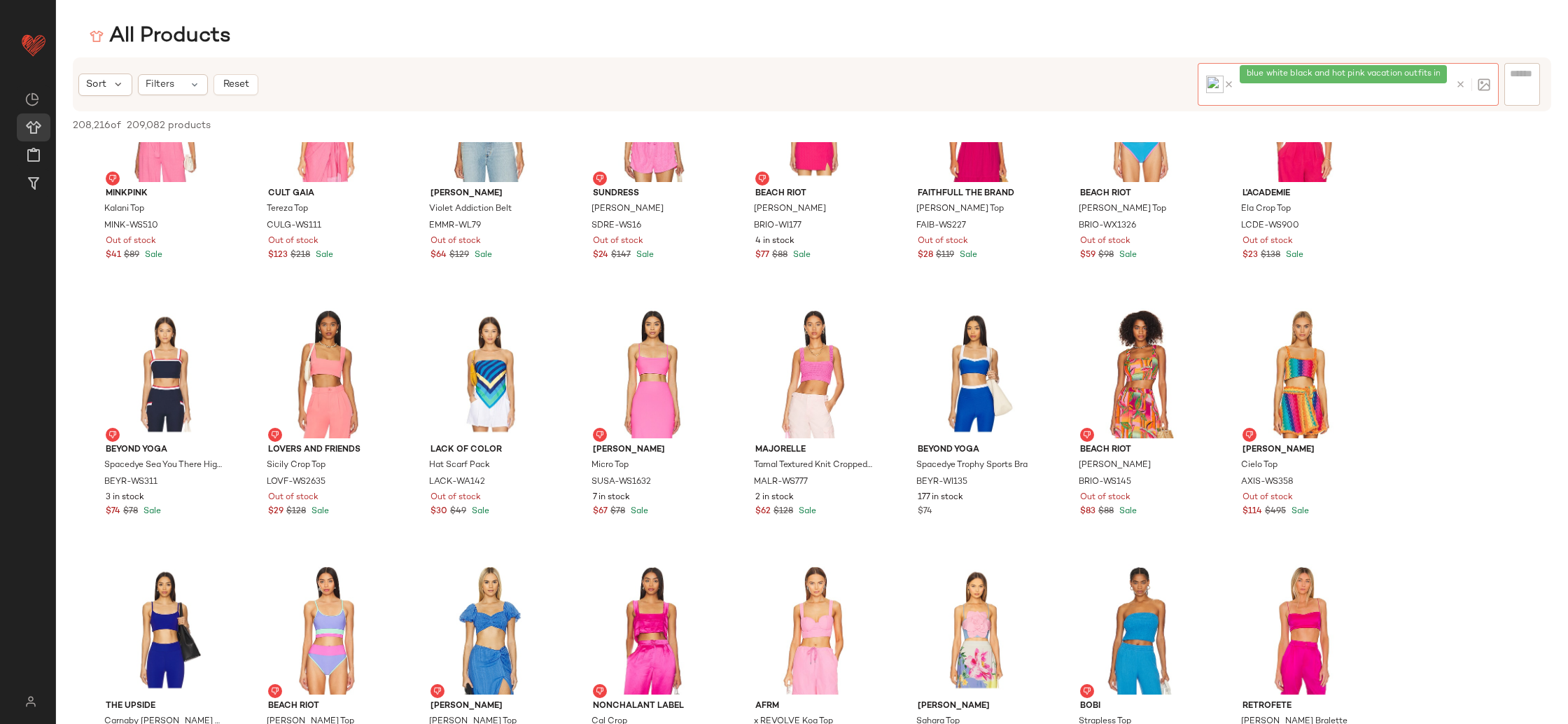
click at [1431, 74] on span "blue white black and hot pink vacation outfits including swimsuits and accessor…" at bounding box center [1416, 74] width 339 height 13
click at [1465, 85] on icon at bounding box center [1461, 84] width 10 height 10
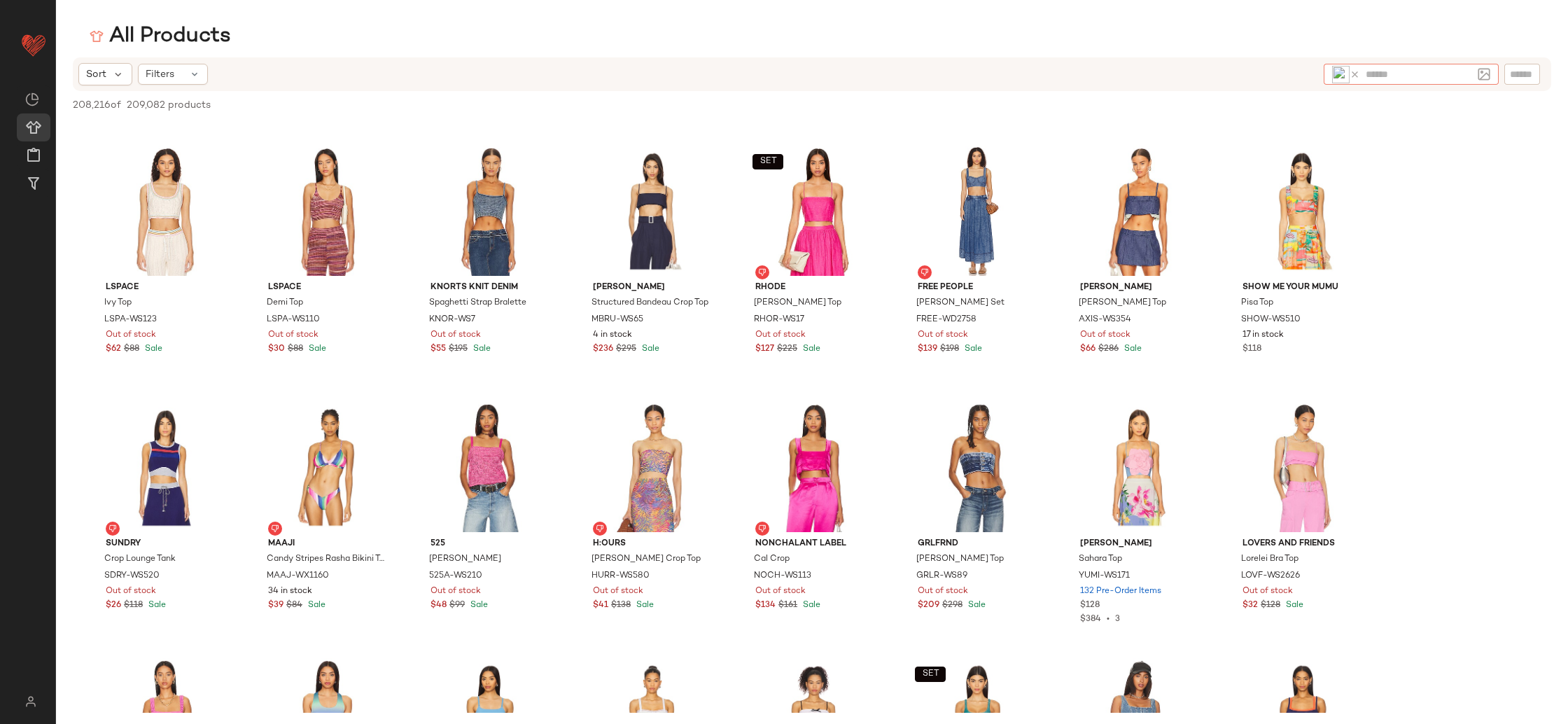
scroll to position [0, 0]
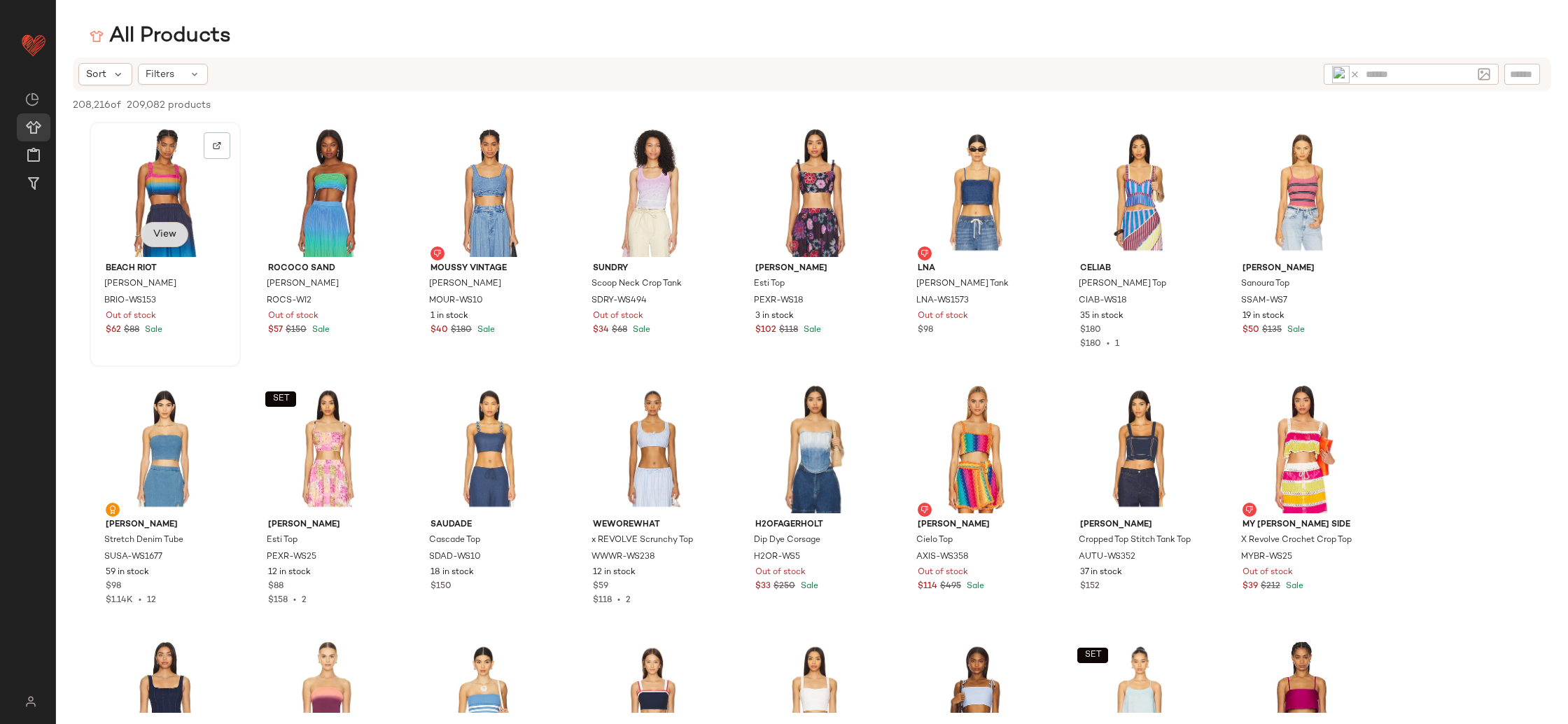
click at [157, 234] on span "View" at bounding box center [165, 234] width 24 height 11
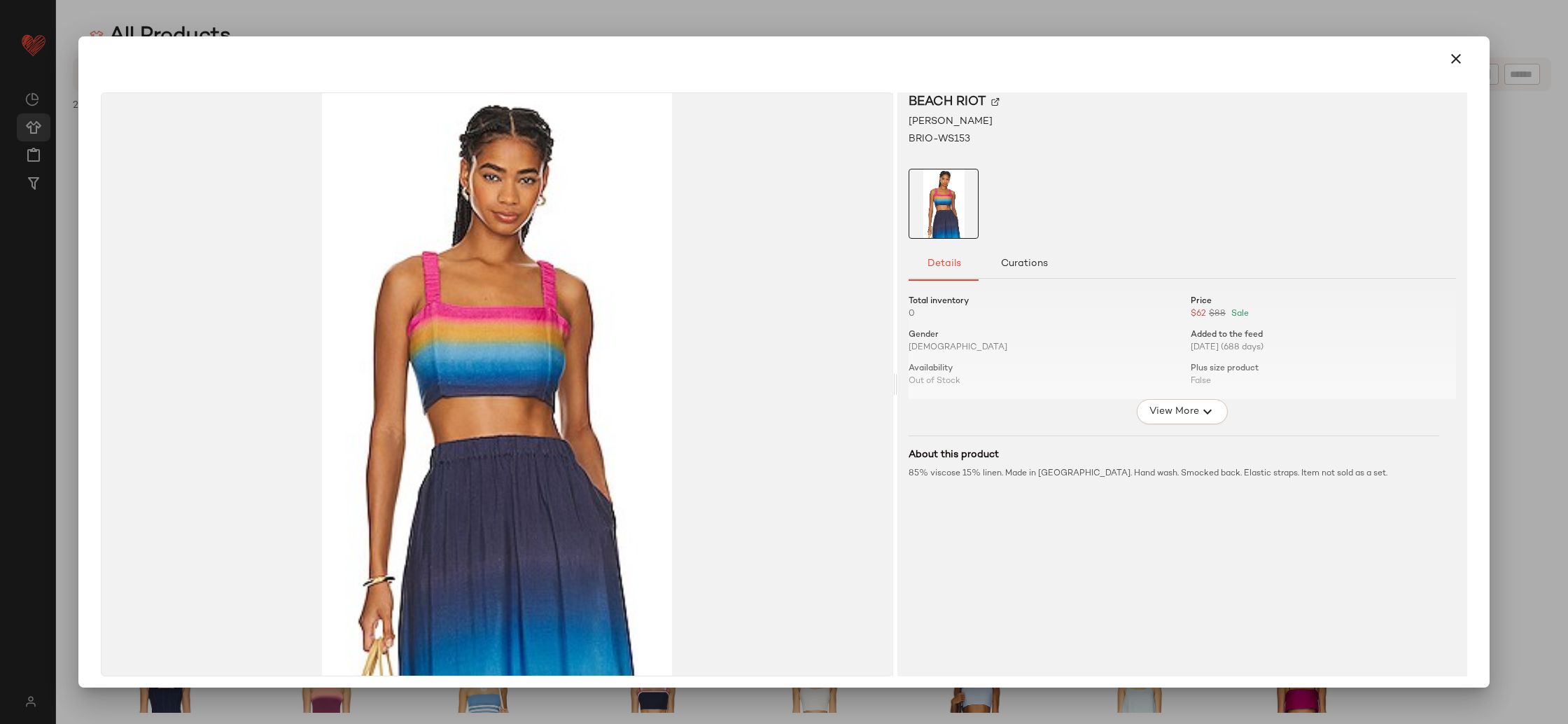
scroll to position [5, 0]
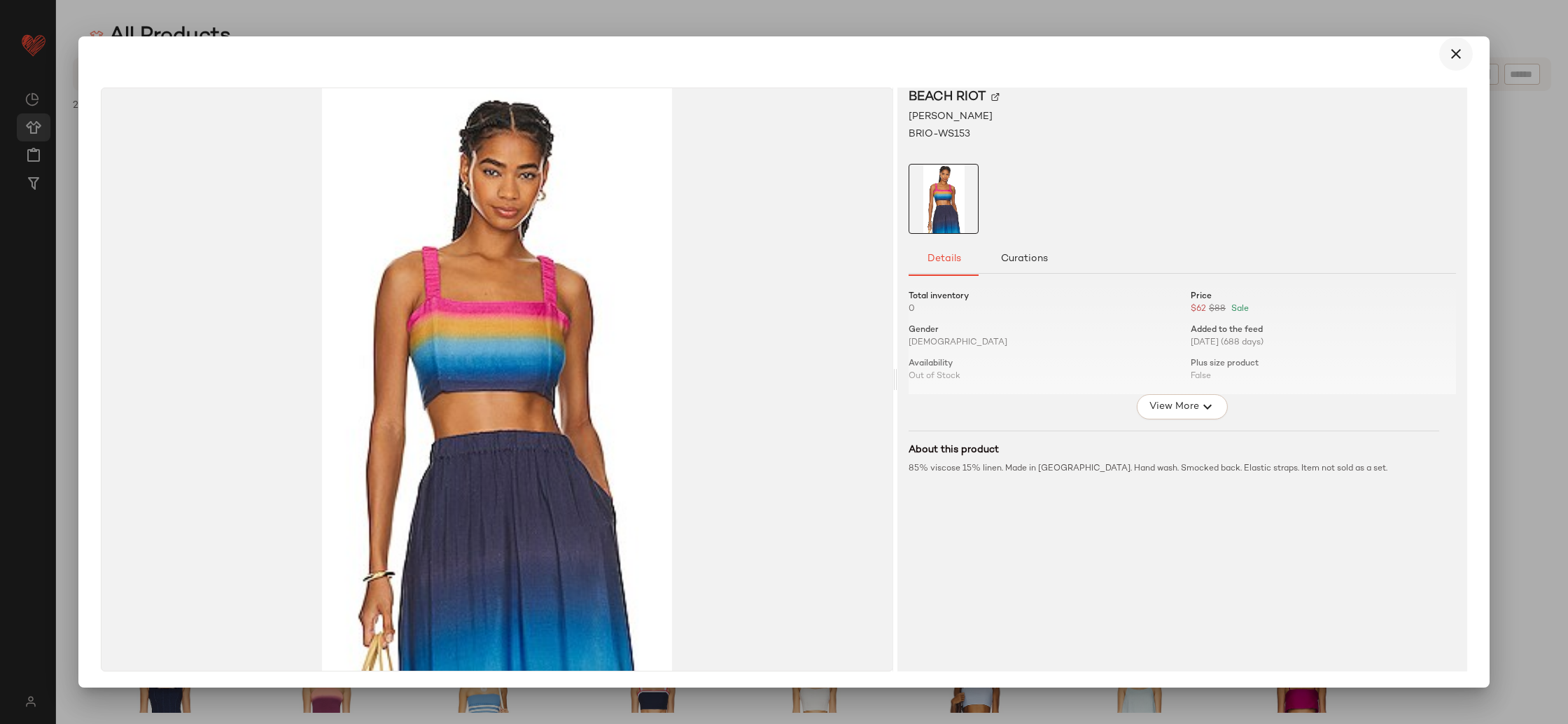
click at [1460, 50] on button "button" at bounding box center [1457, 54] width 34 height 34
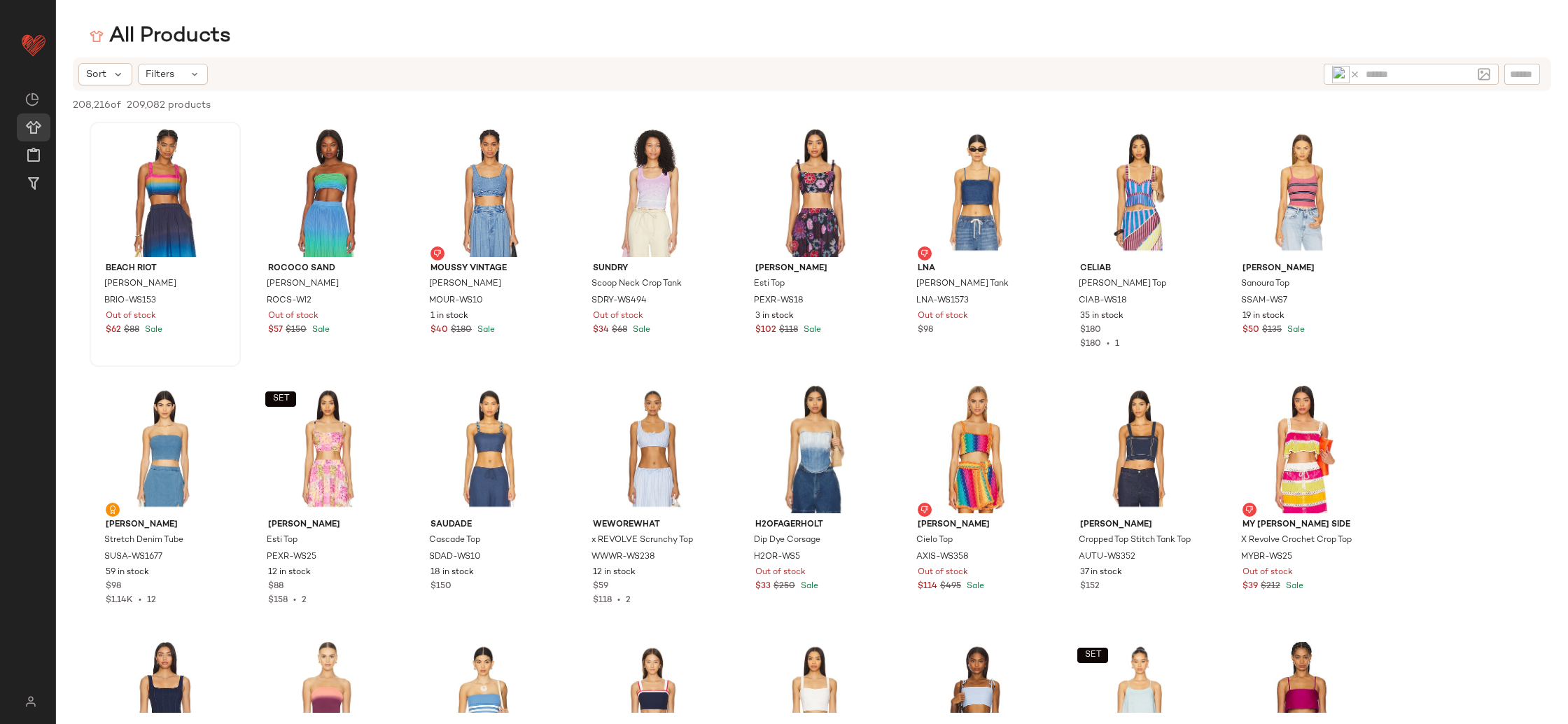
click at [1353, 75] on icon at bounding box center [1355, 75] width 10 height 10
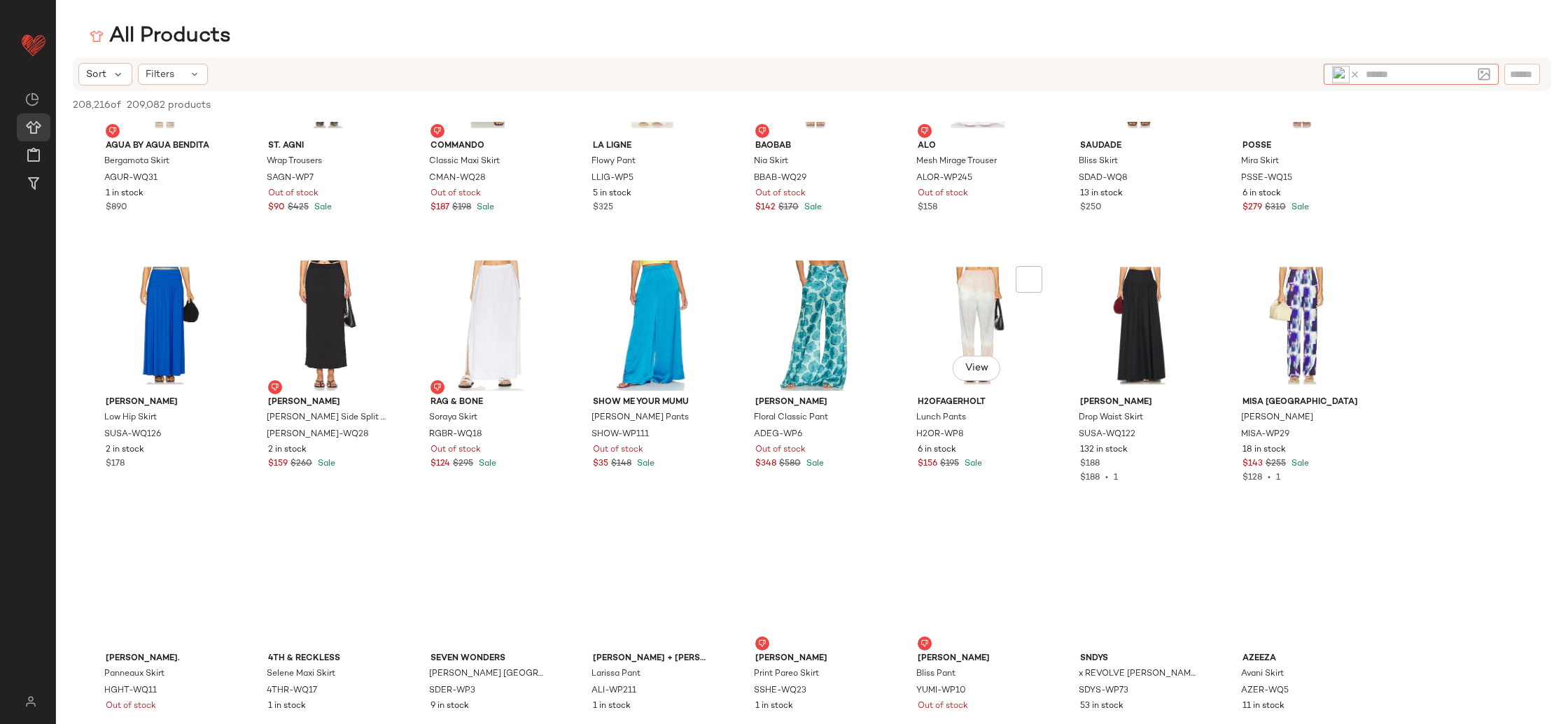
scroll to position [1061, 0]
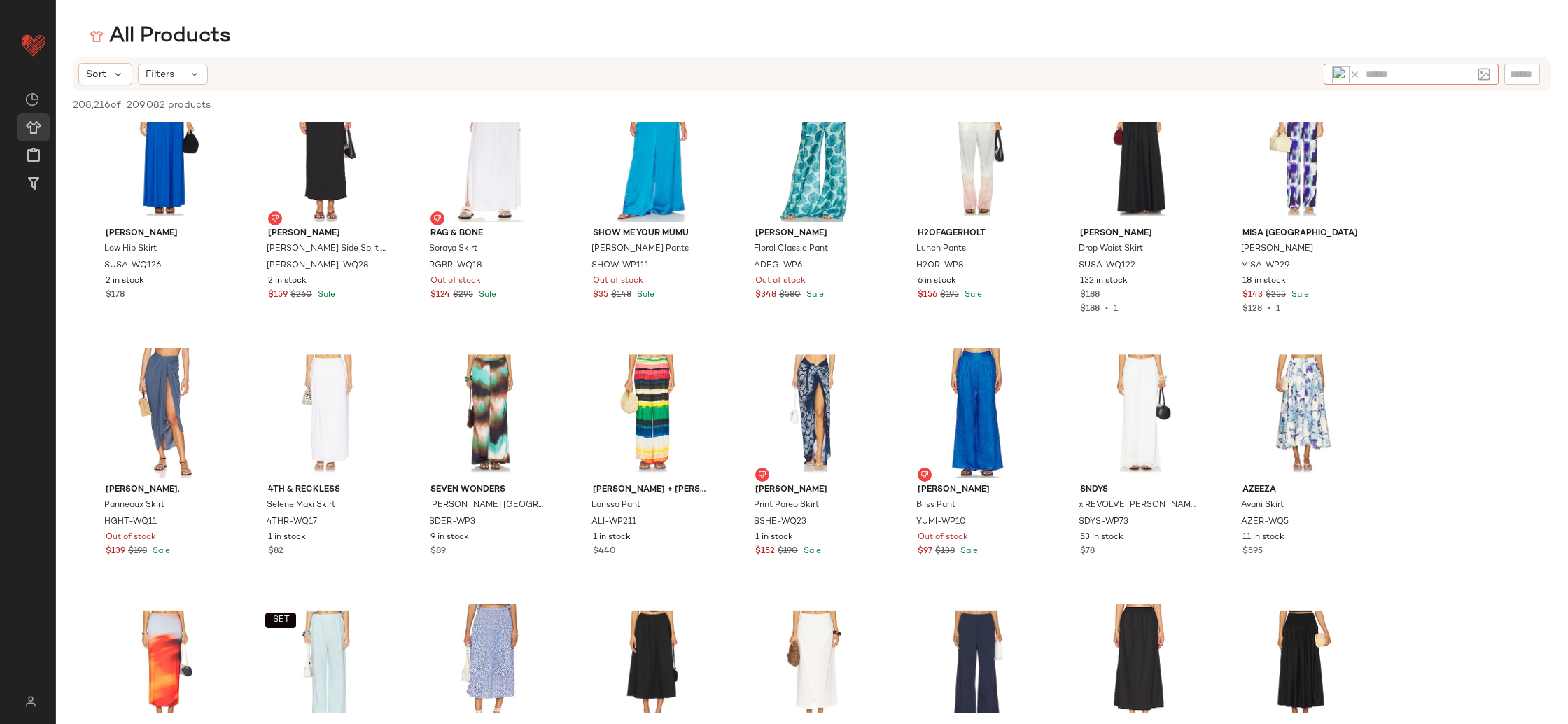
click at [1355, 67] on div at bounding box center [1347, 75] width 28 height 18
click at [1355, 74] on icon at bounding box center [1355, 75] width 10 height 10
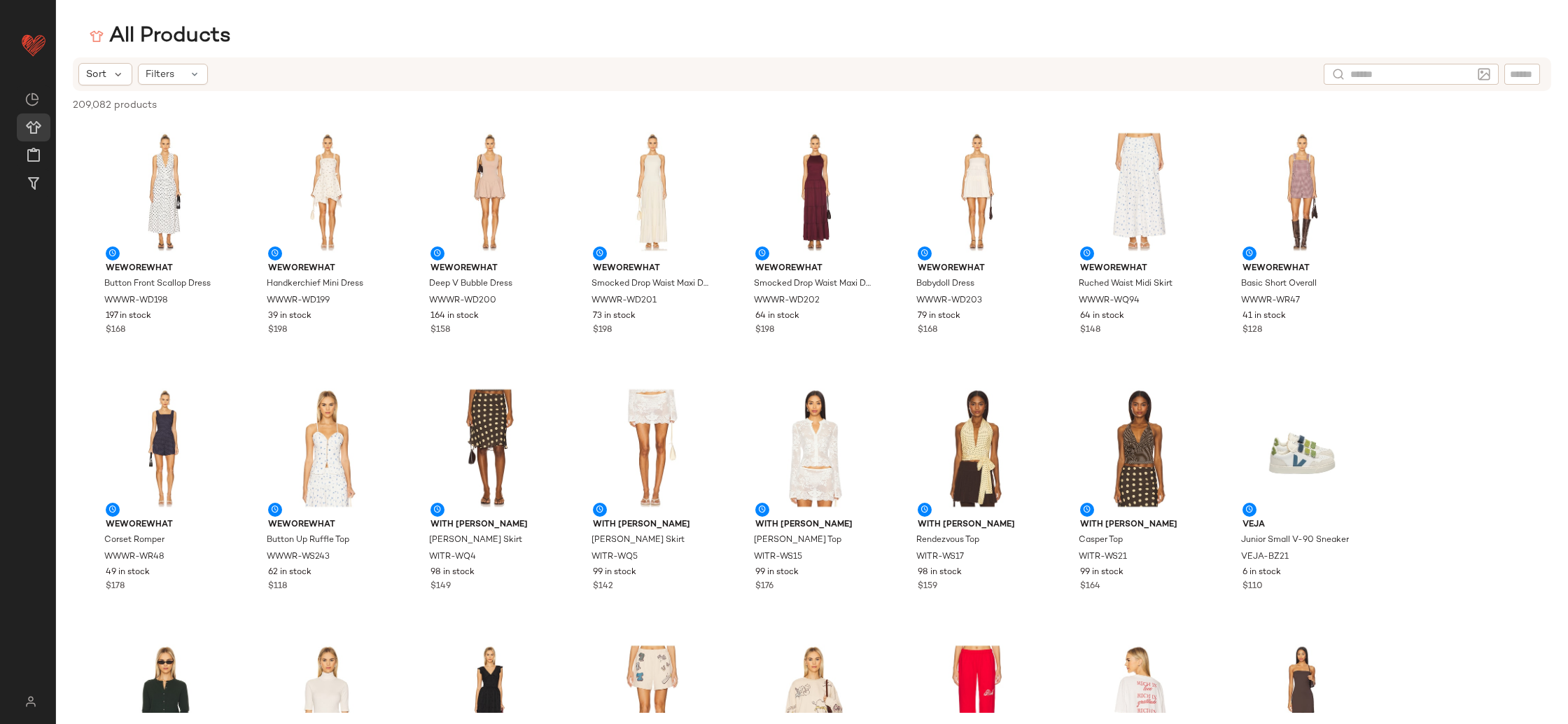
click at [1228, 75] on div "Sort Filters" at bounding box center [695, 74] width 1234 height 22
click at [930, 49] on div "All Products" at bounding box center [812, 36] width 1513 height 28
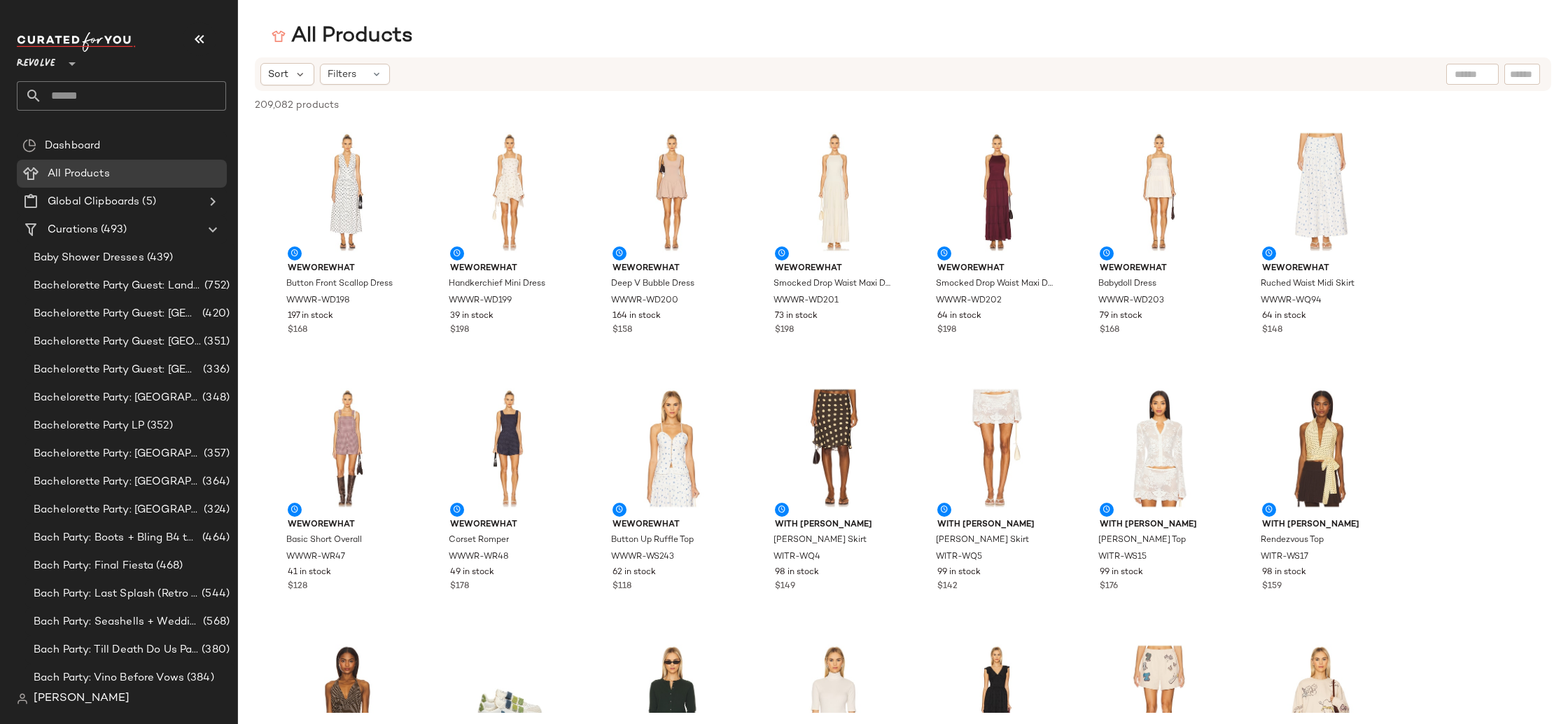
click at [1482, 77] on div at bounding box center [1472, 74] width 52 height 21
type input "**********"
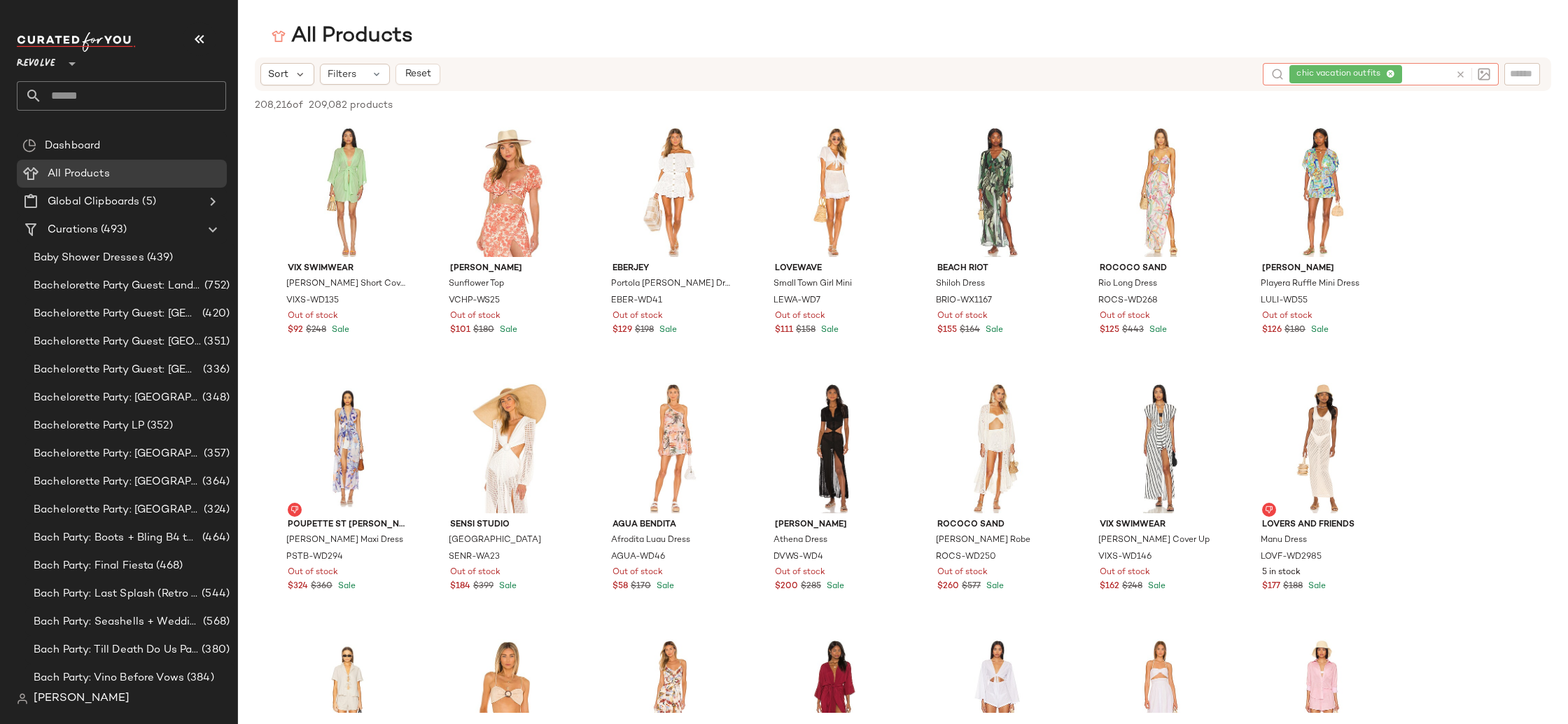
click at [1395, 72] on icon at bounding box center [1391, 75] width 9 height 9
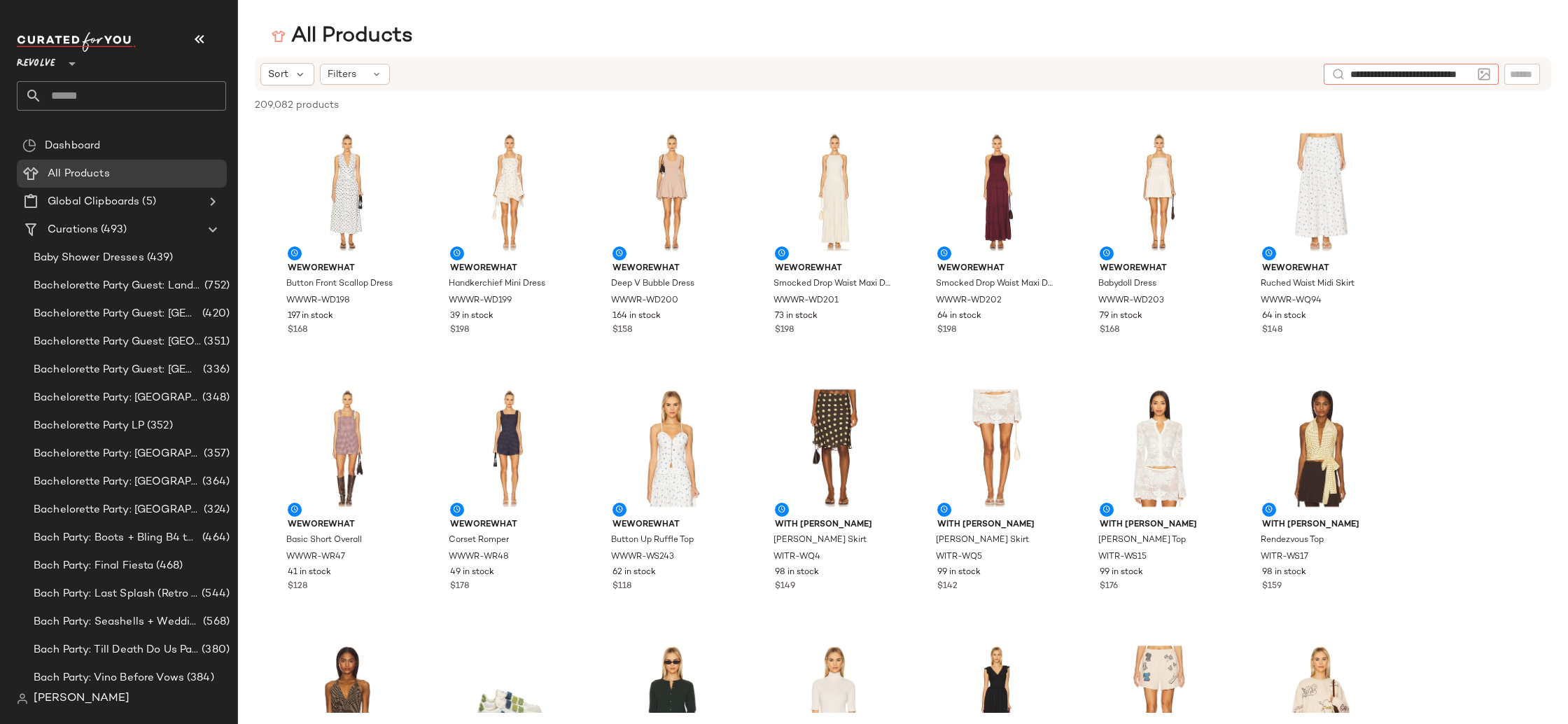
scroll to position [0, 22]
type input "**********"
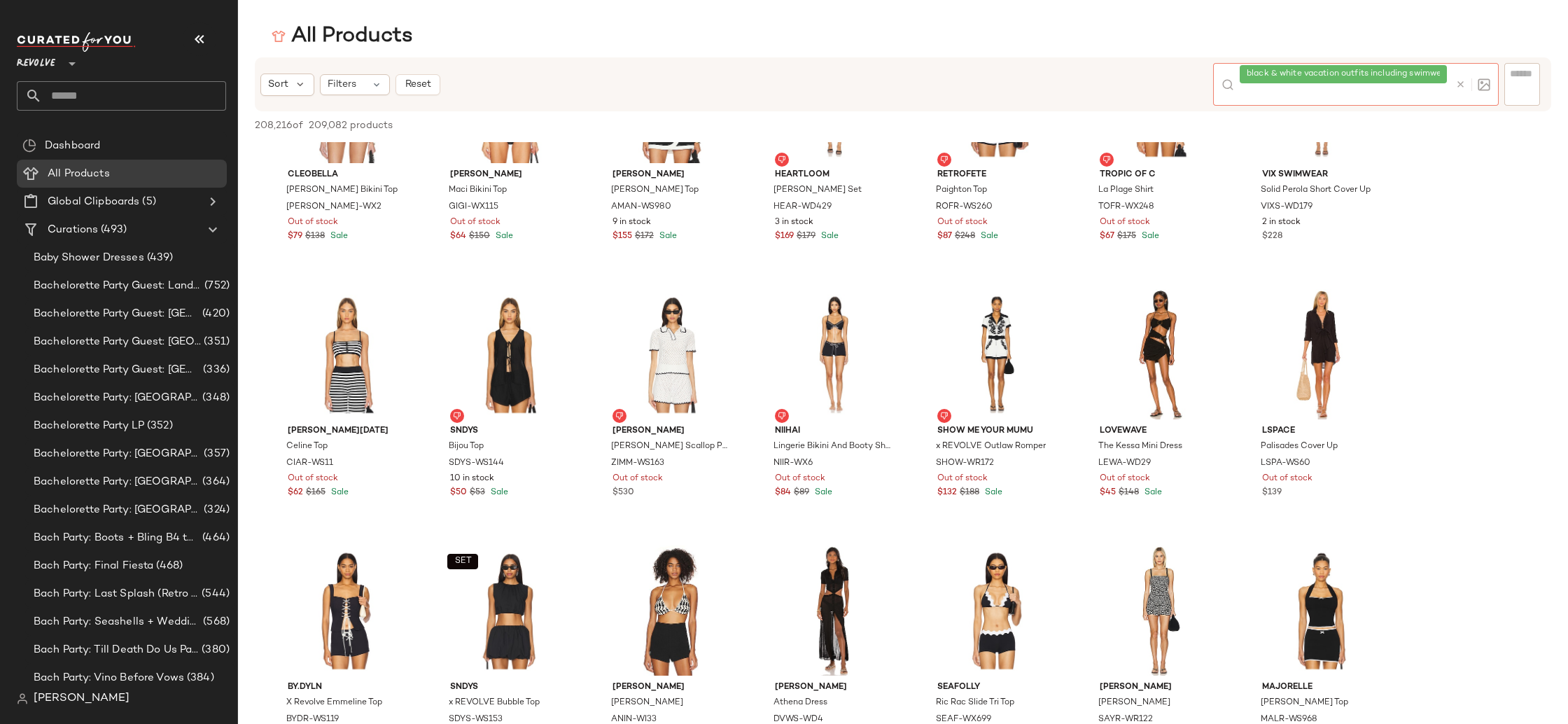
scroll to position [0, 0]
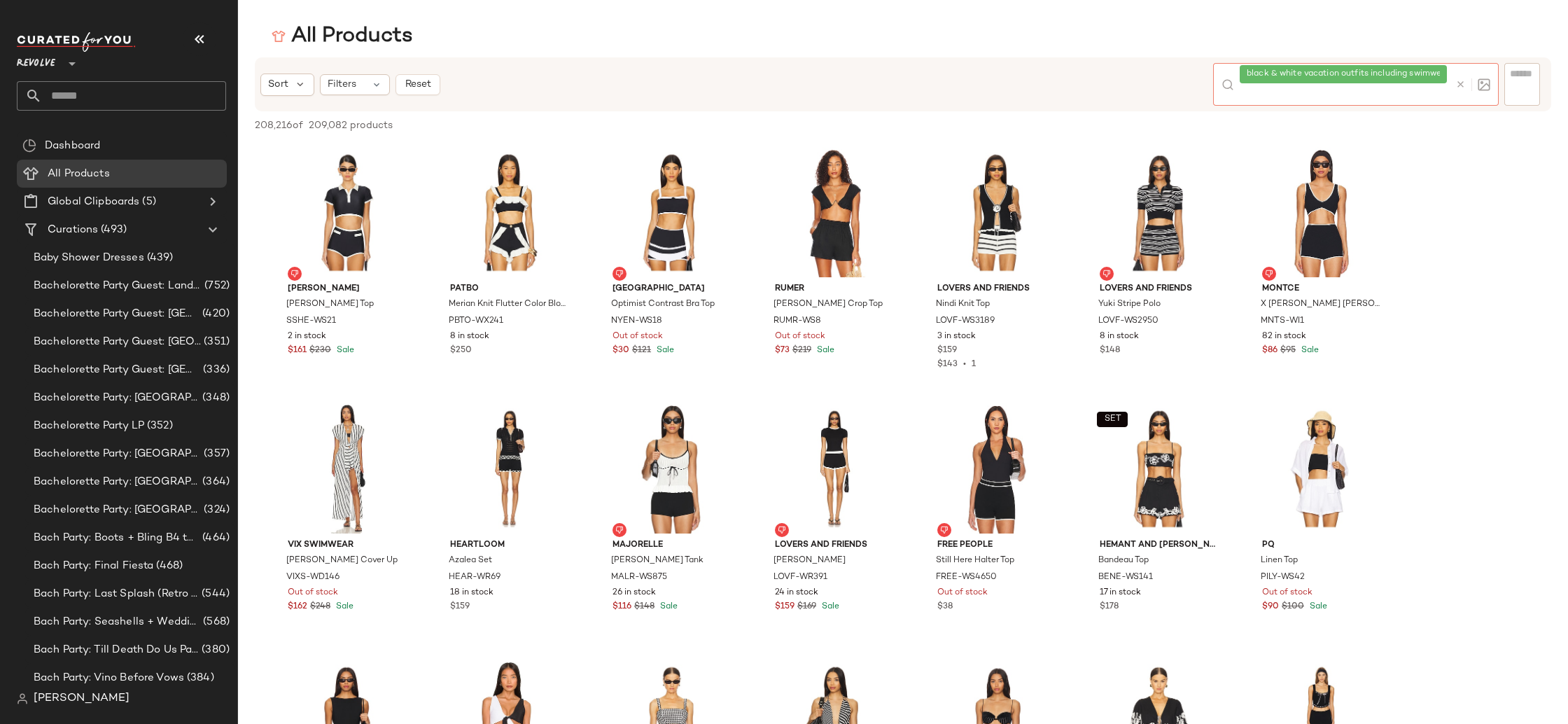
click at [1462, 82] on icon at bounding box center [1461, 84] width 10 height 10
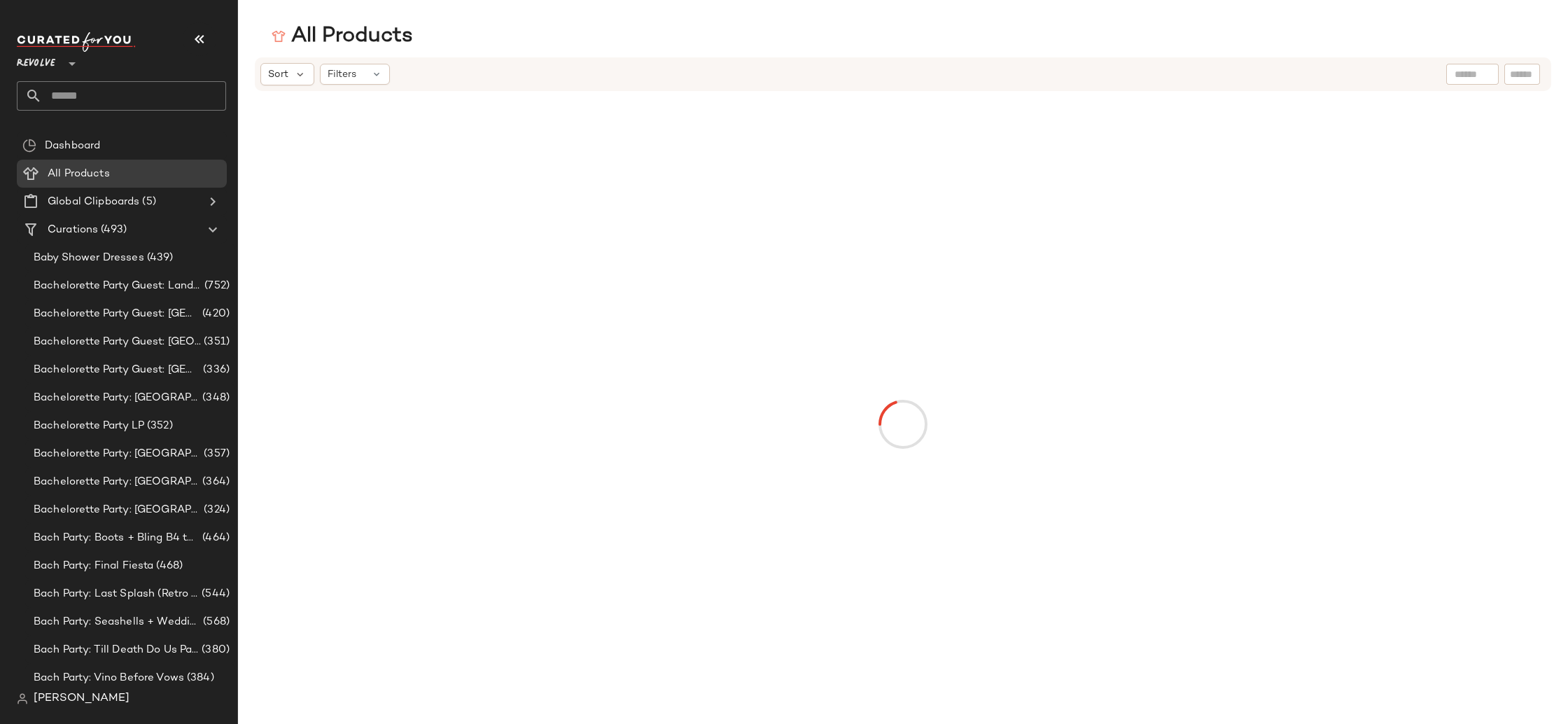
click at [30, 67] on span "Revolve" at bounding box center [36, 61] width 38 height 25
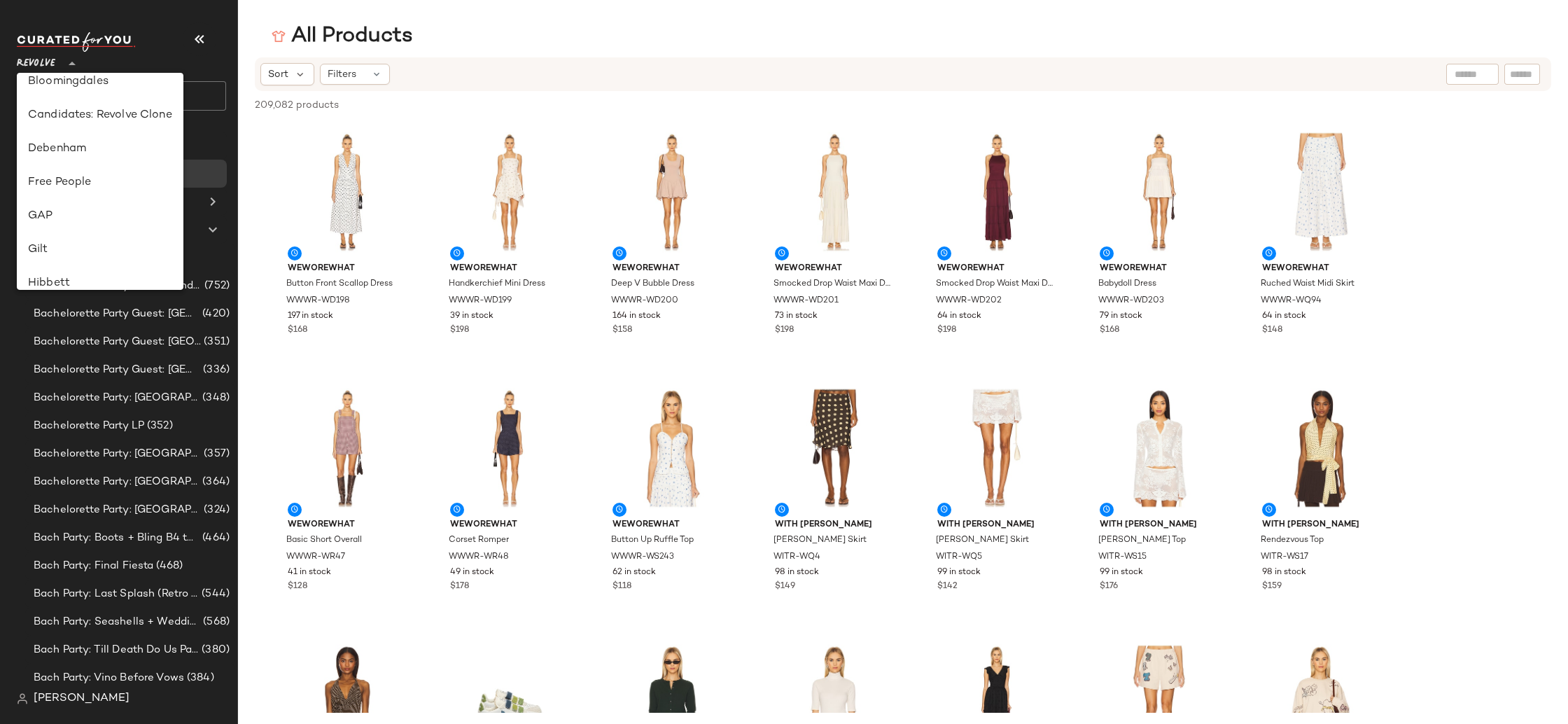
scroll to position [249, 0]
click at [103, 177] on div "Gilt" at bounding box center [100, 182] width 144 height 17
type input "**"
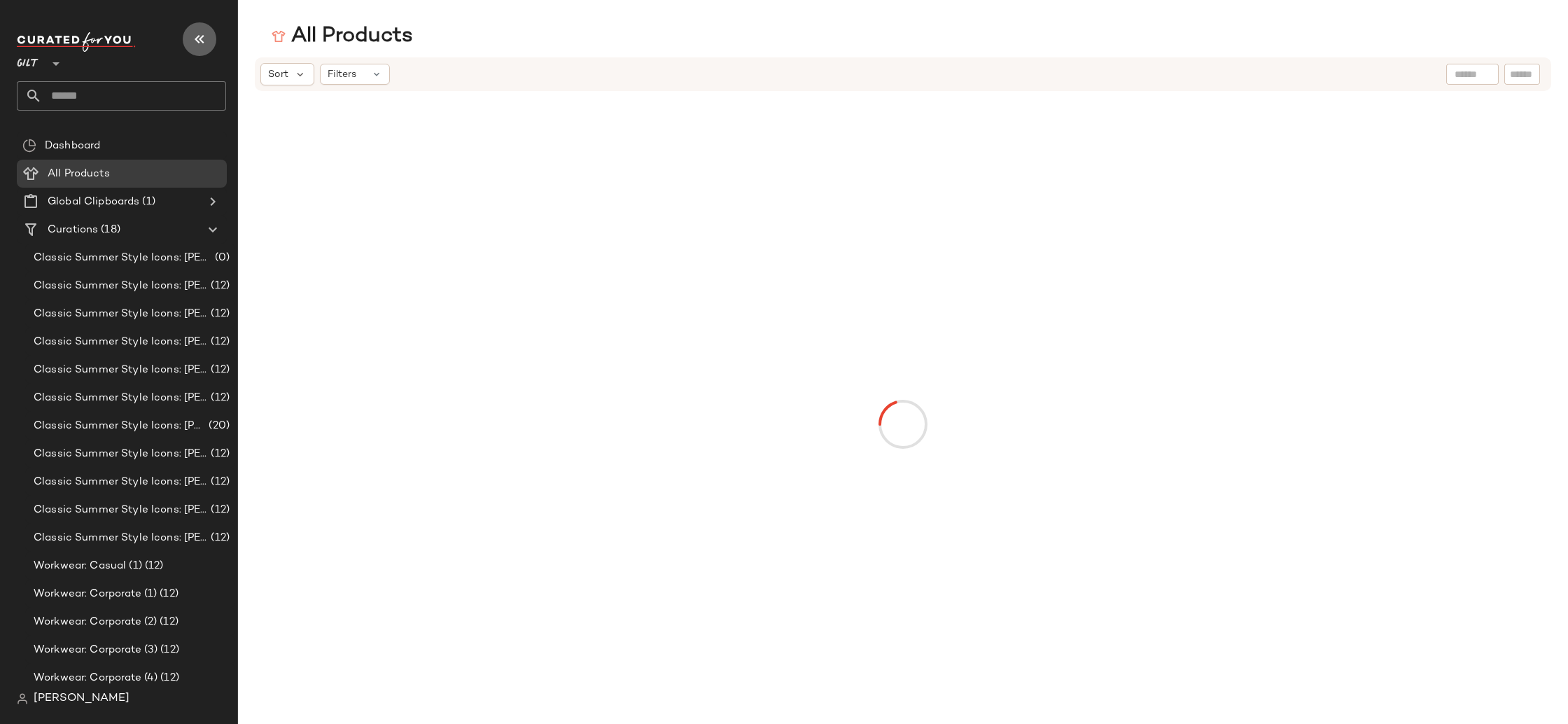
click at [208, 38] on button "button" at bounding box center [200, 39] width 34 height 34
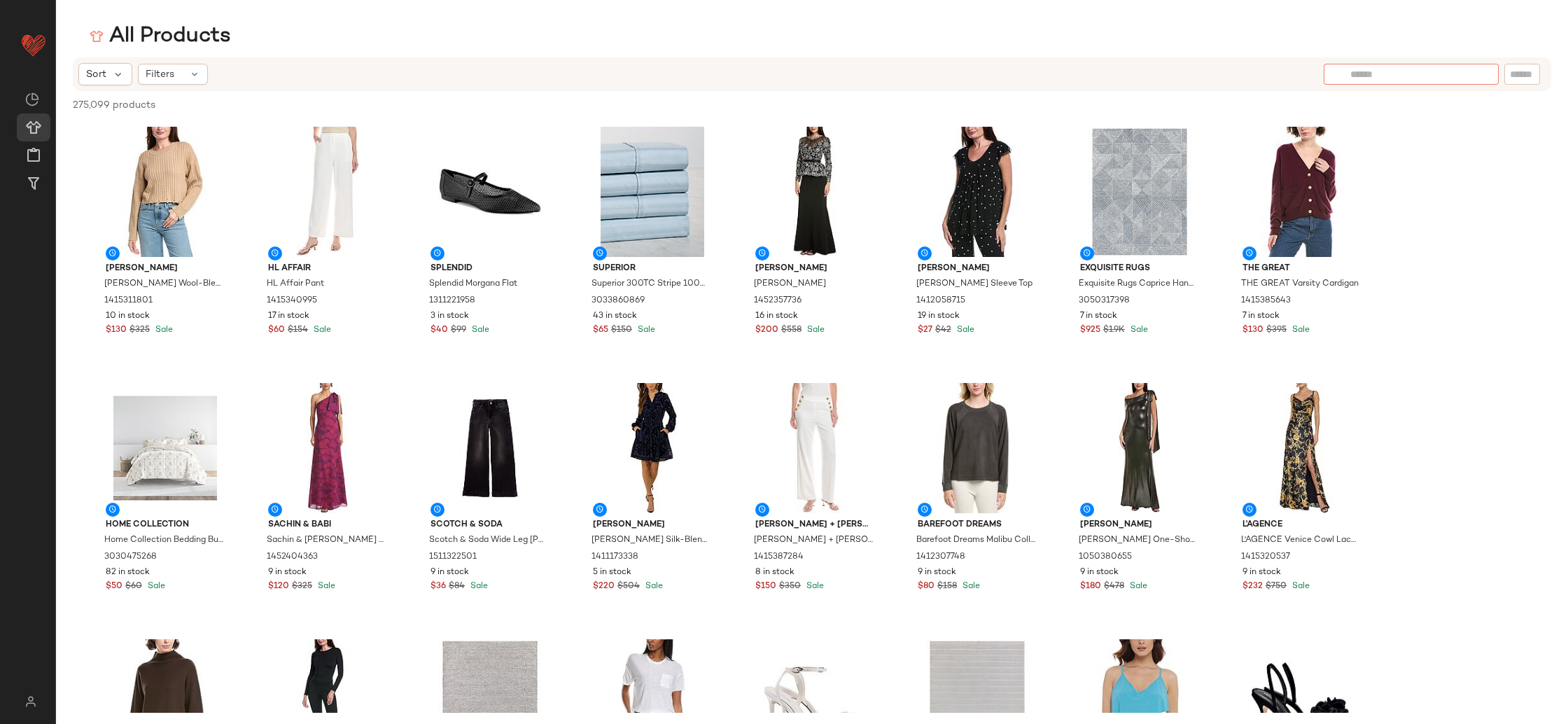
click at [1467, 81] on input "text" at bounding box center [1411, 75] width 122 height 15
type input "**********"
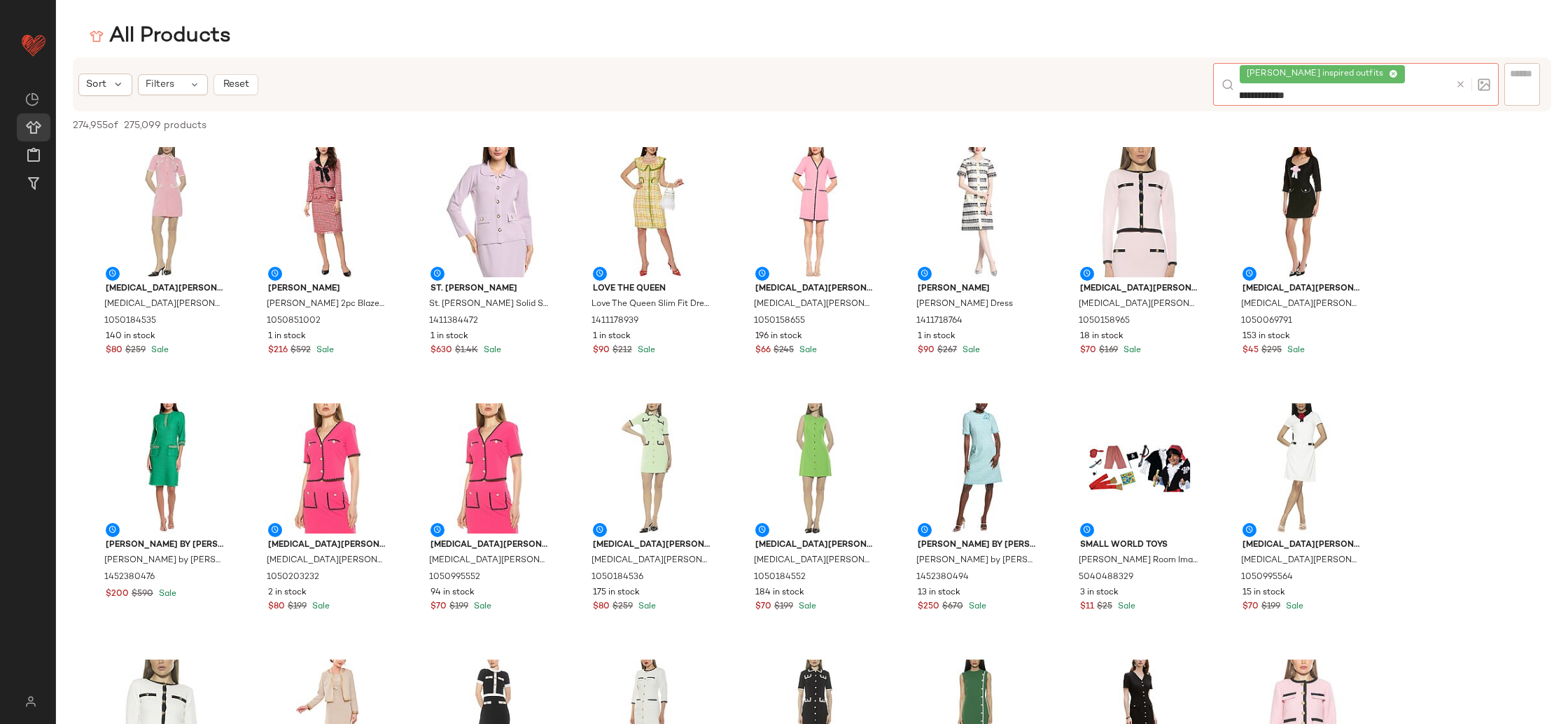
type input "**********"
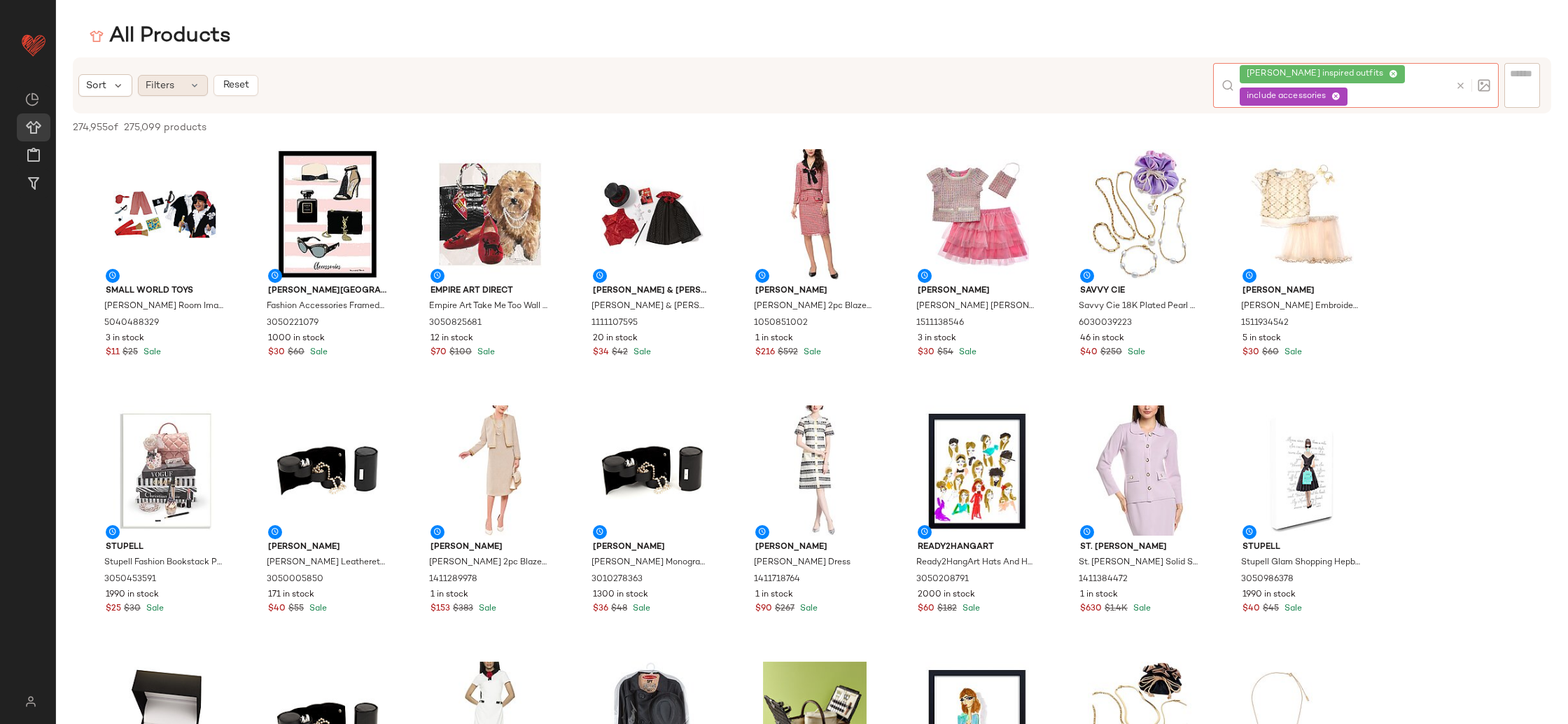
click at [171, 80] on span "Filters" at bounding box center [159, 86] width 29 height 15
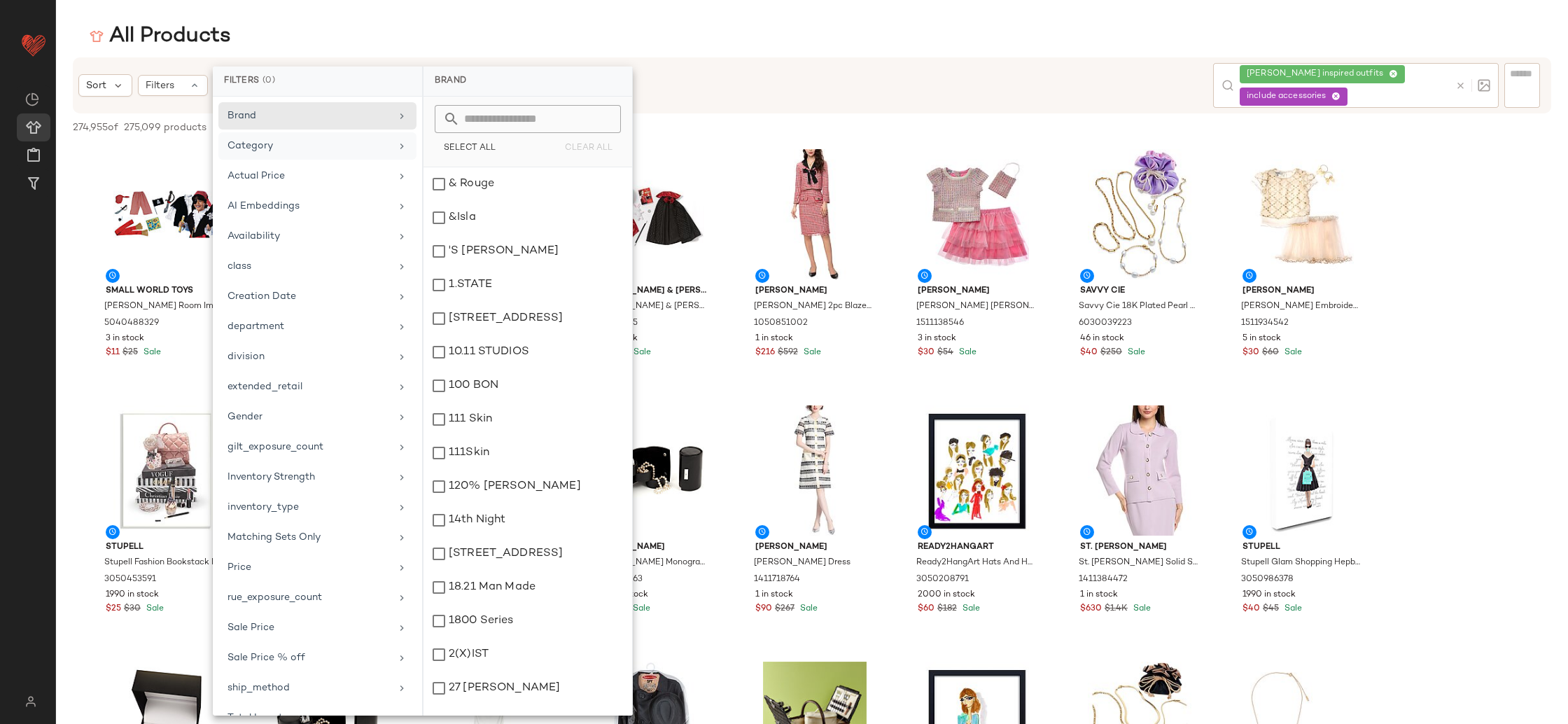
click at [323, 145] on div "Category" at bounding box center [308, 146] width 163 height 15
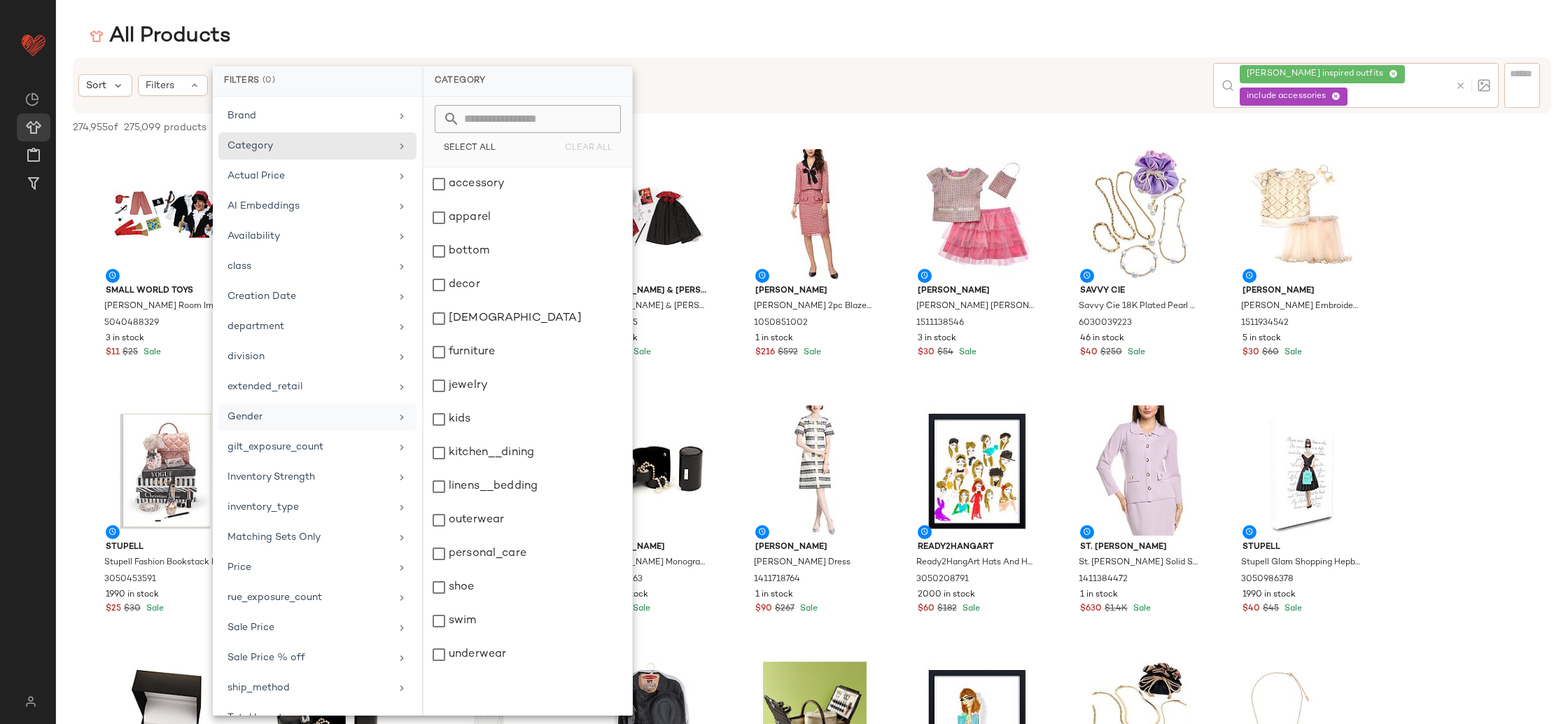
click at [380, 433] on div "Gender" at bounding box center [317, 447] width 198 height 27
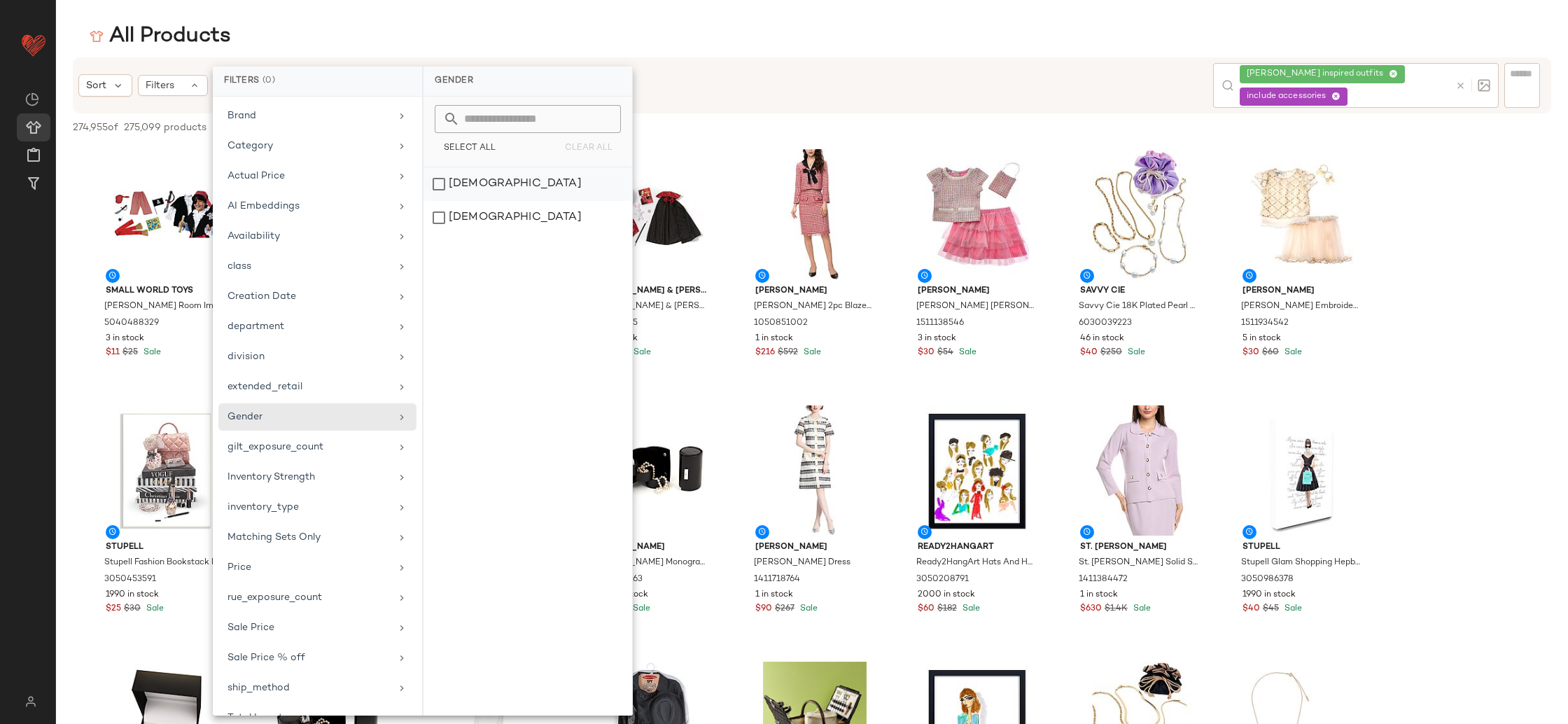
click at [509, 201] on div "[DEMOGRAPHIC_DATA]" at bounding box center [528, 218] width 209 height 34
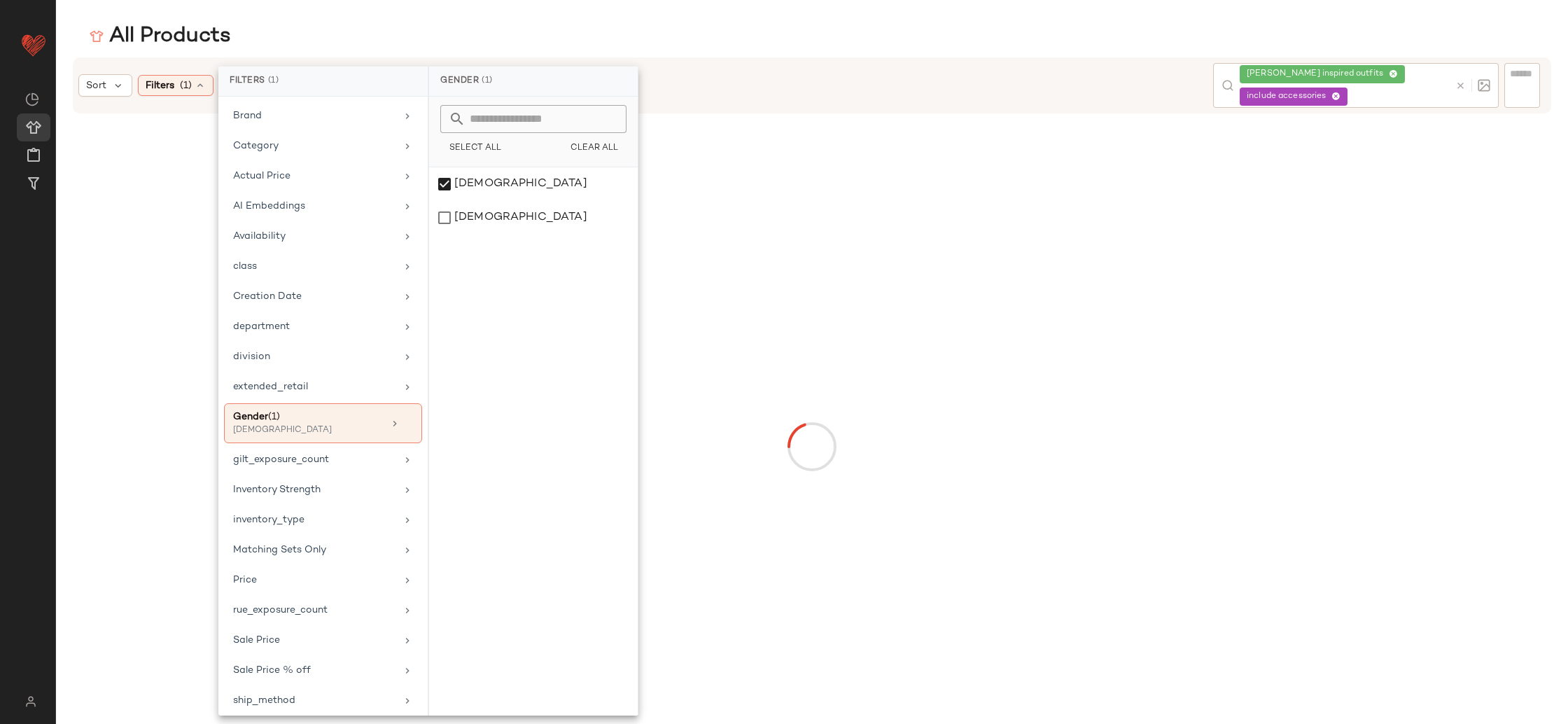
click at [846, 37] on div "All Products" at bounding box center [812, 36] width 1513 height 28
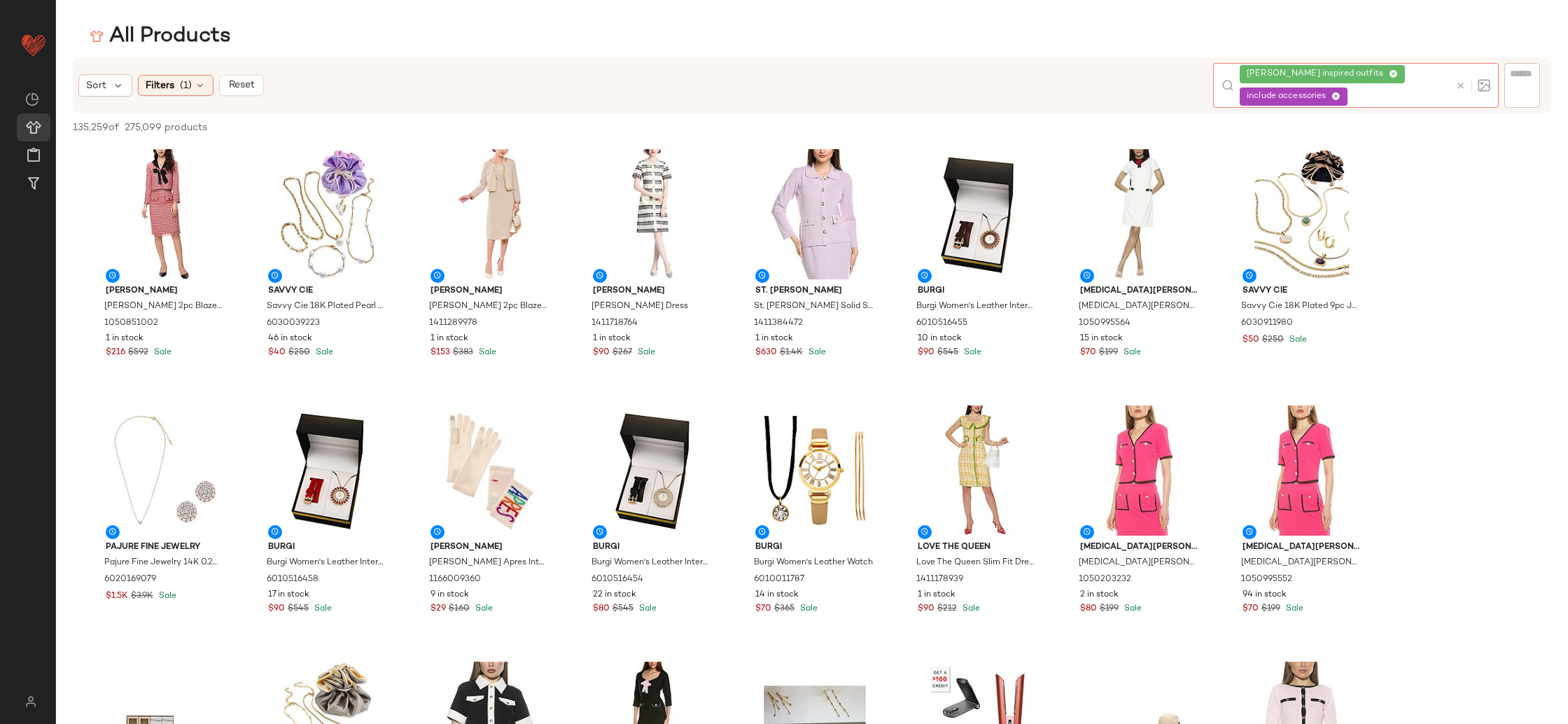
click at [1338, 97] on icon at bounding box center [1337, 97] width 9 height 9
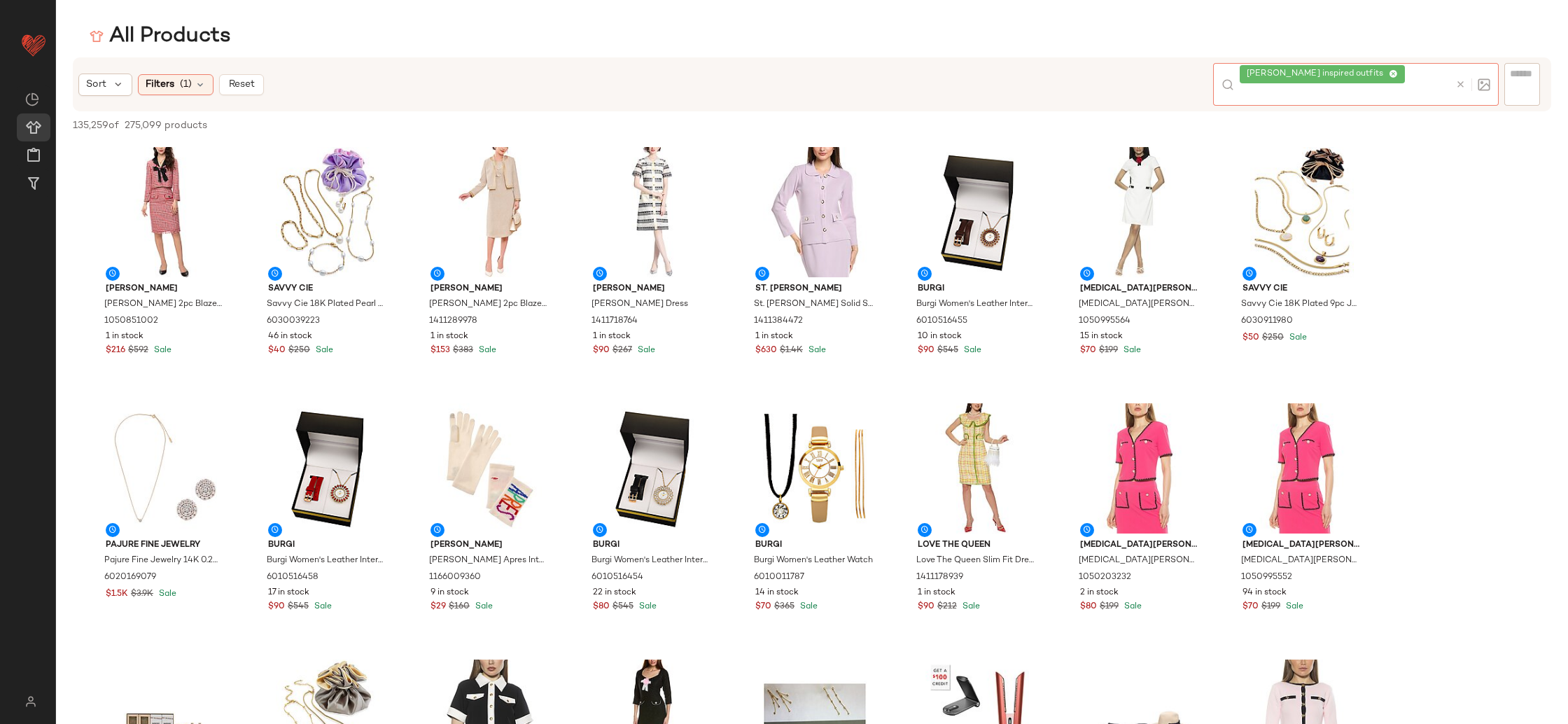
click at [1389, 71] on icon at bounding box center [1394, 75] width 9 height 9
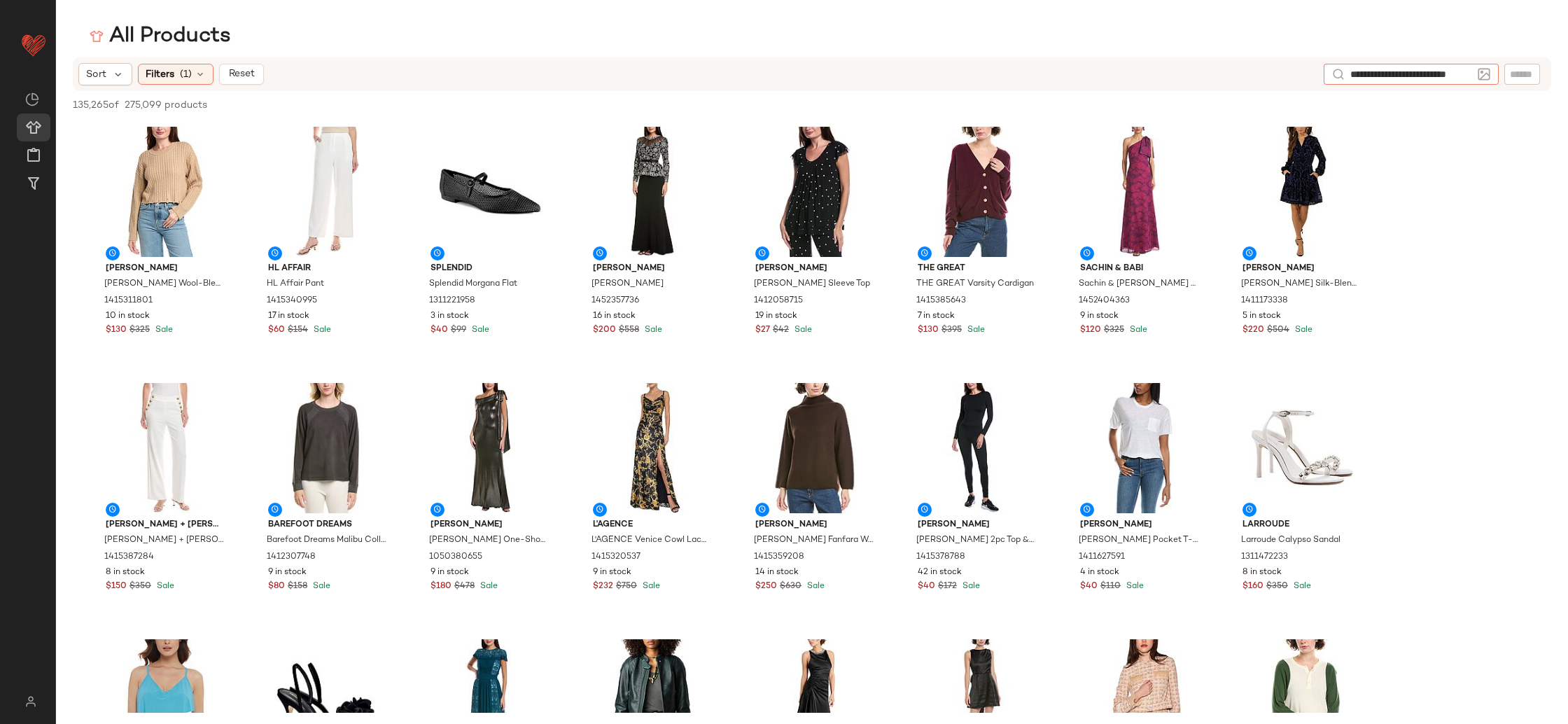
type input "**********"
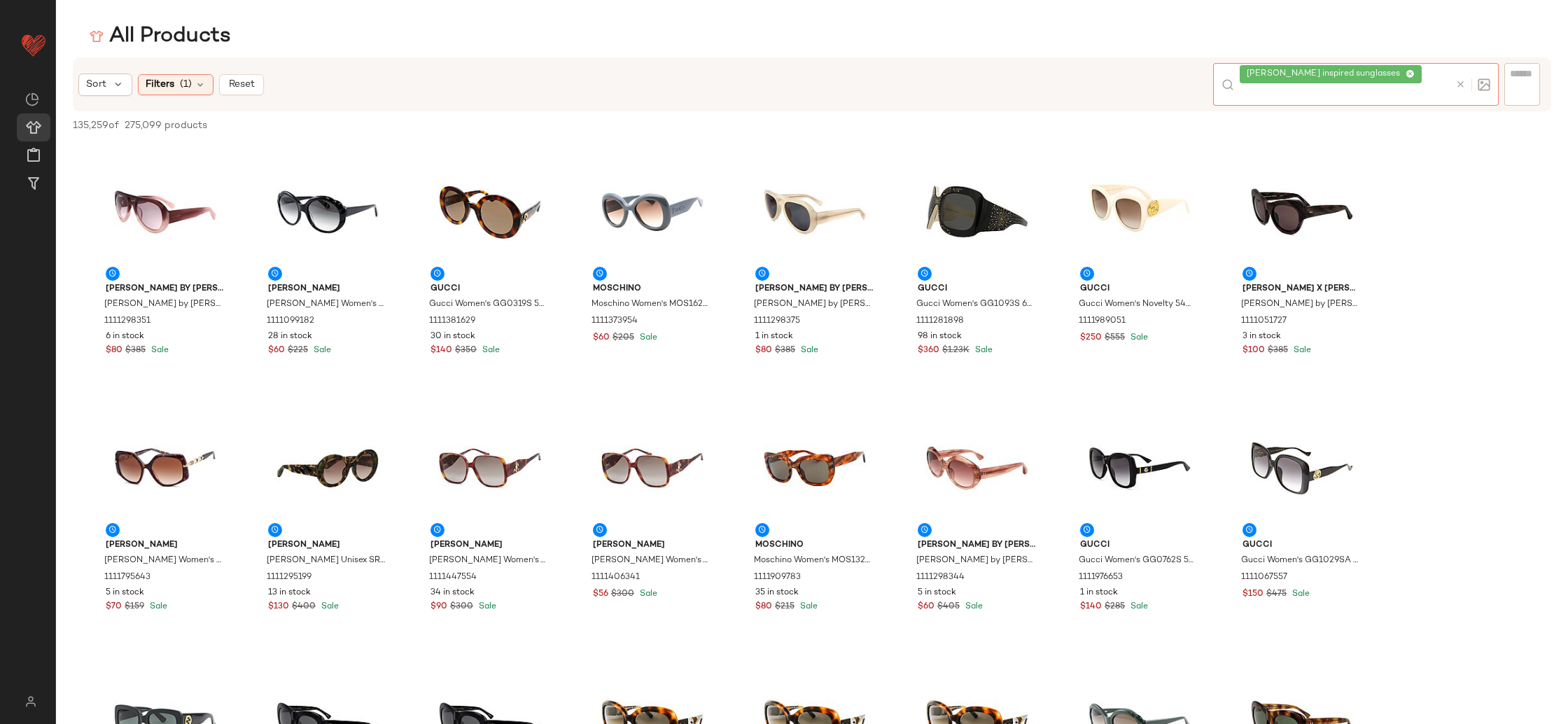
click at [1406, 72] on icon at bounding box center [1410, 75] width 9 height 9
